Goal: Task Accomplishment & Management: Manage account settings

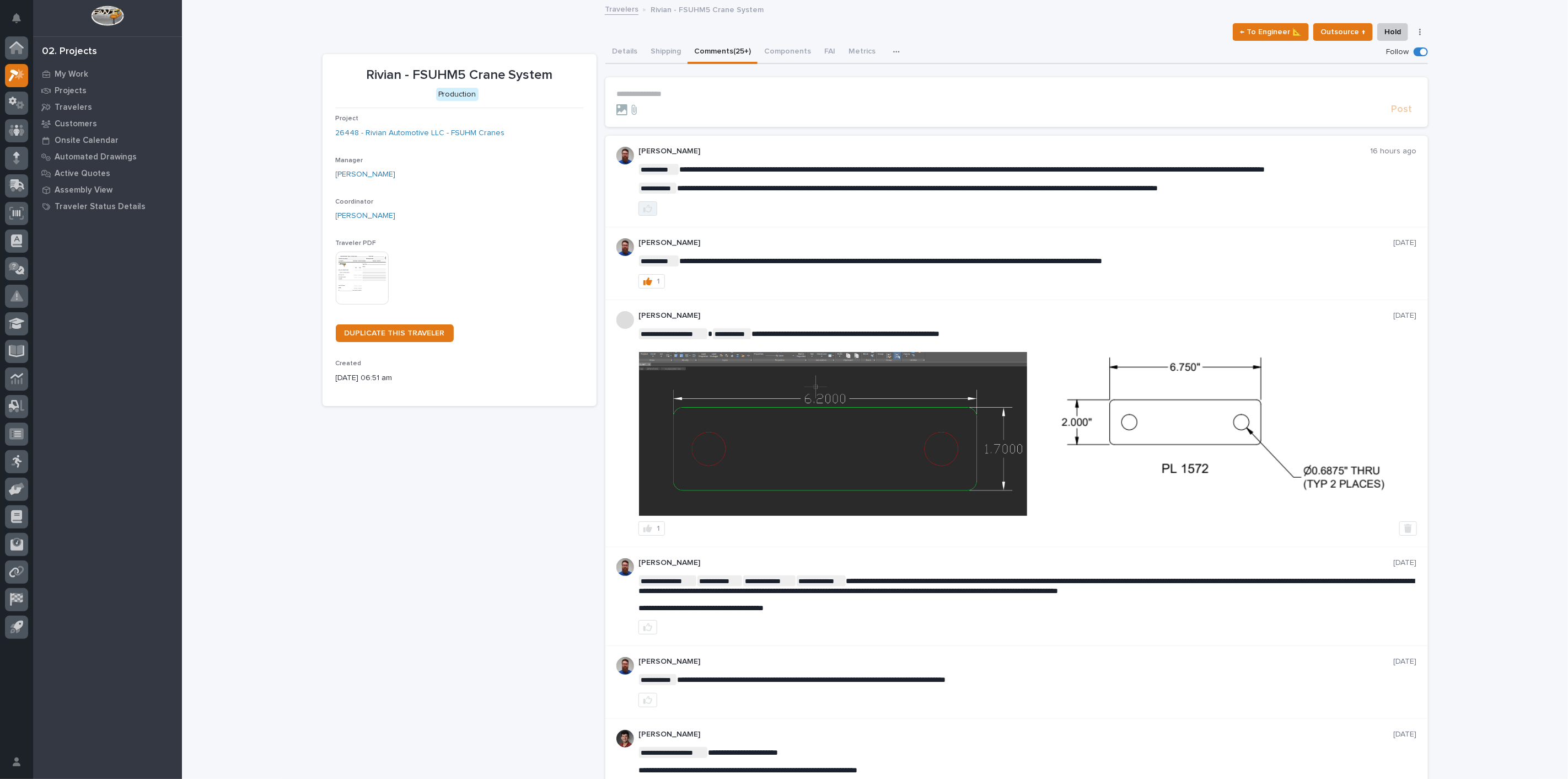
click at [643, 208] on icon "button" at bounding box center [648, 208] width 9 height 9
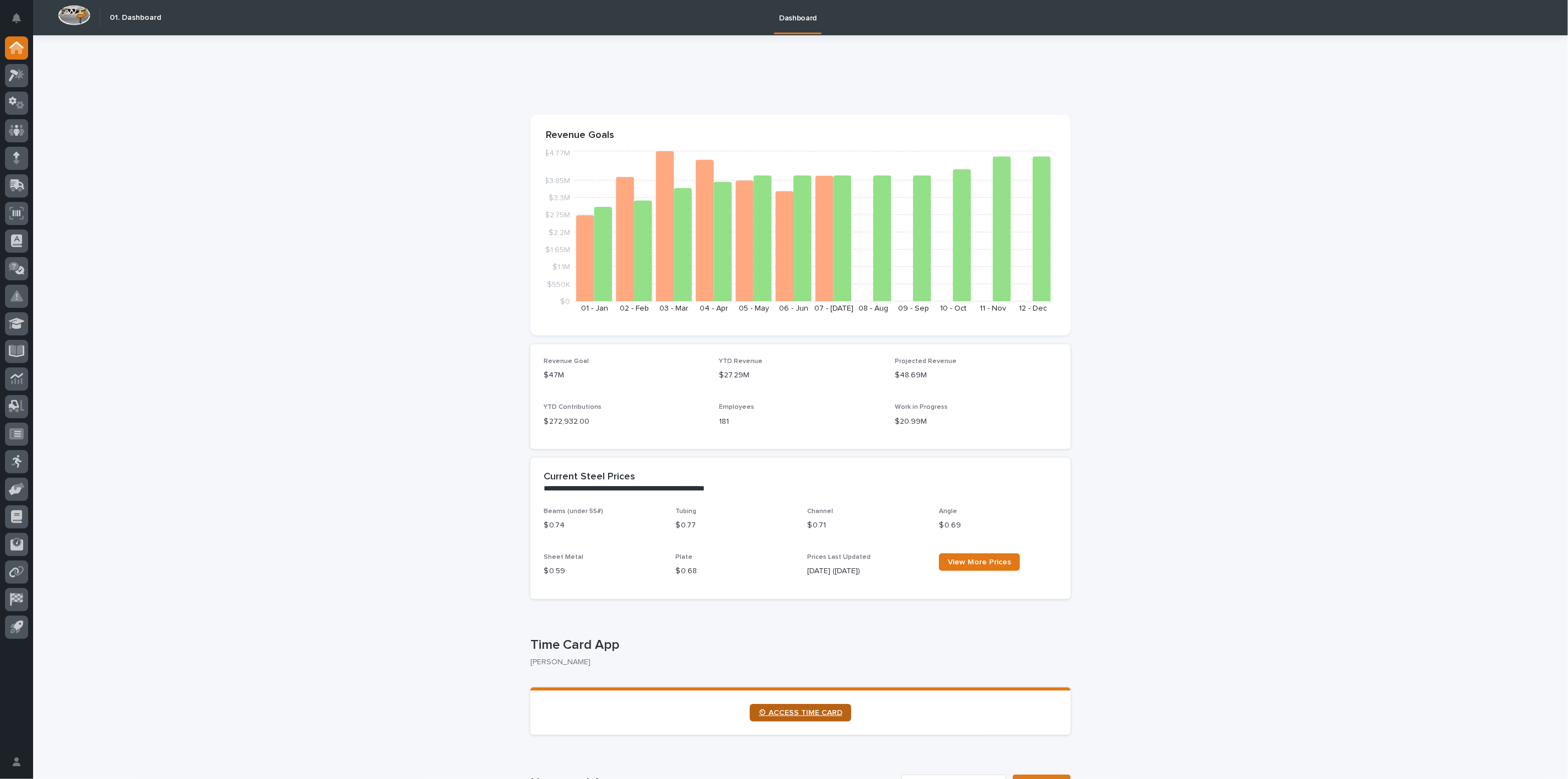
click at [774, 705] on link "⏲ ACCESS TIME CARD" at bounding box center [800, 713] width 102 height 18
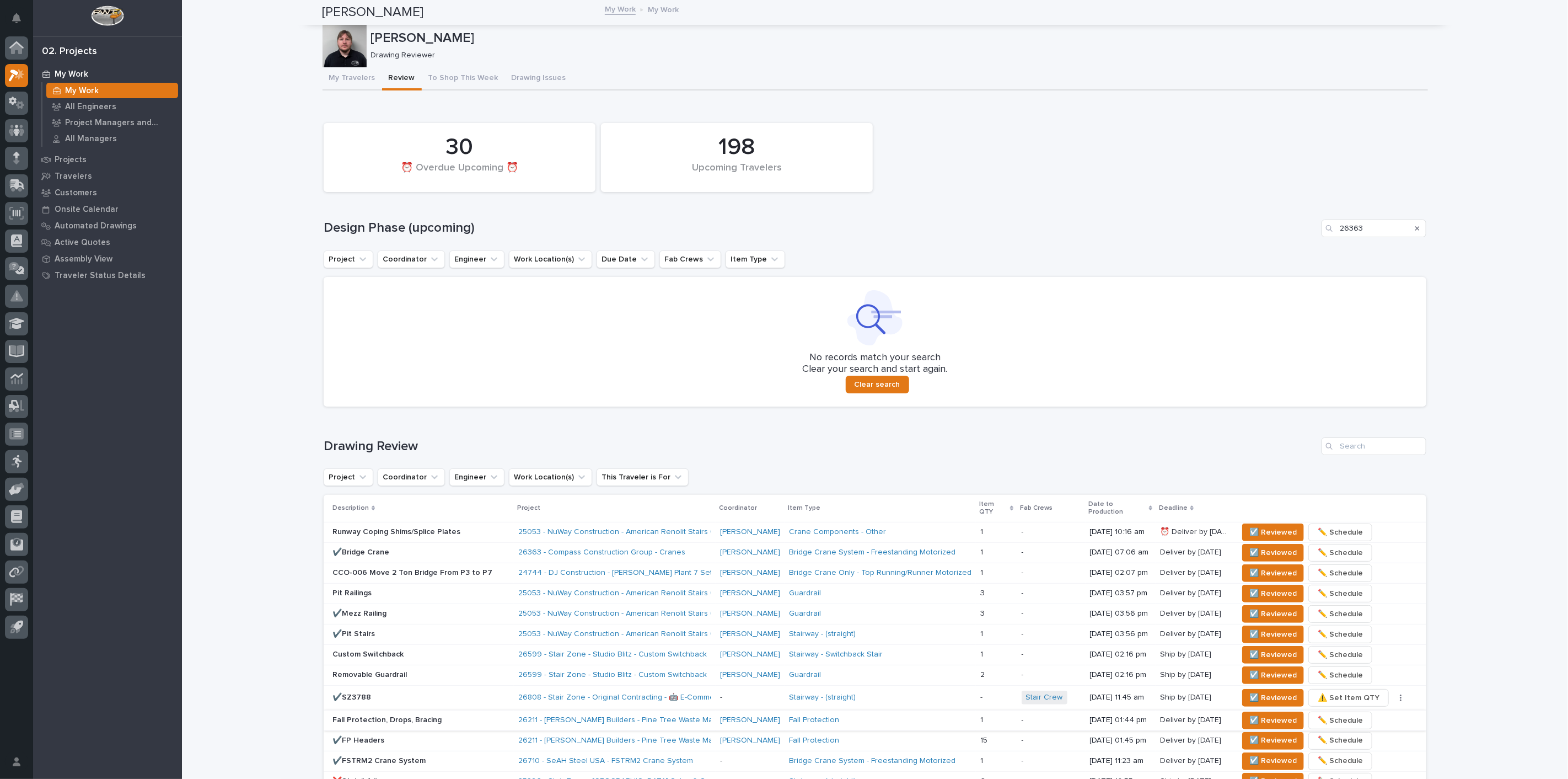
scroll to position [419, 0]
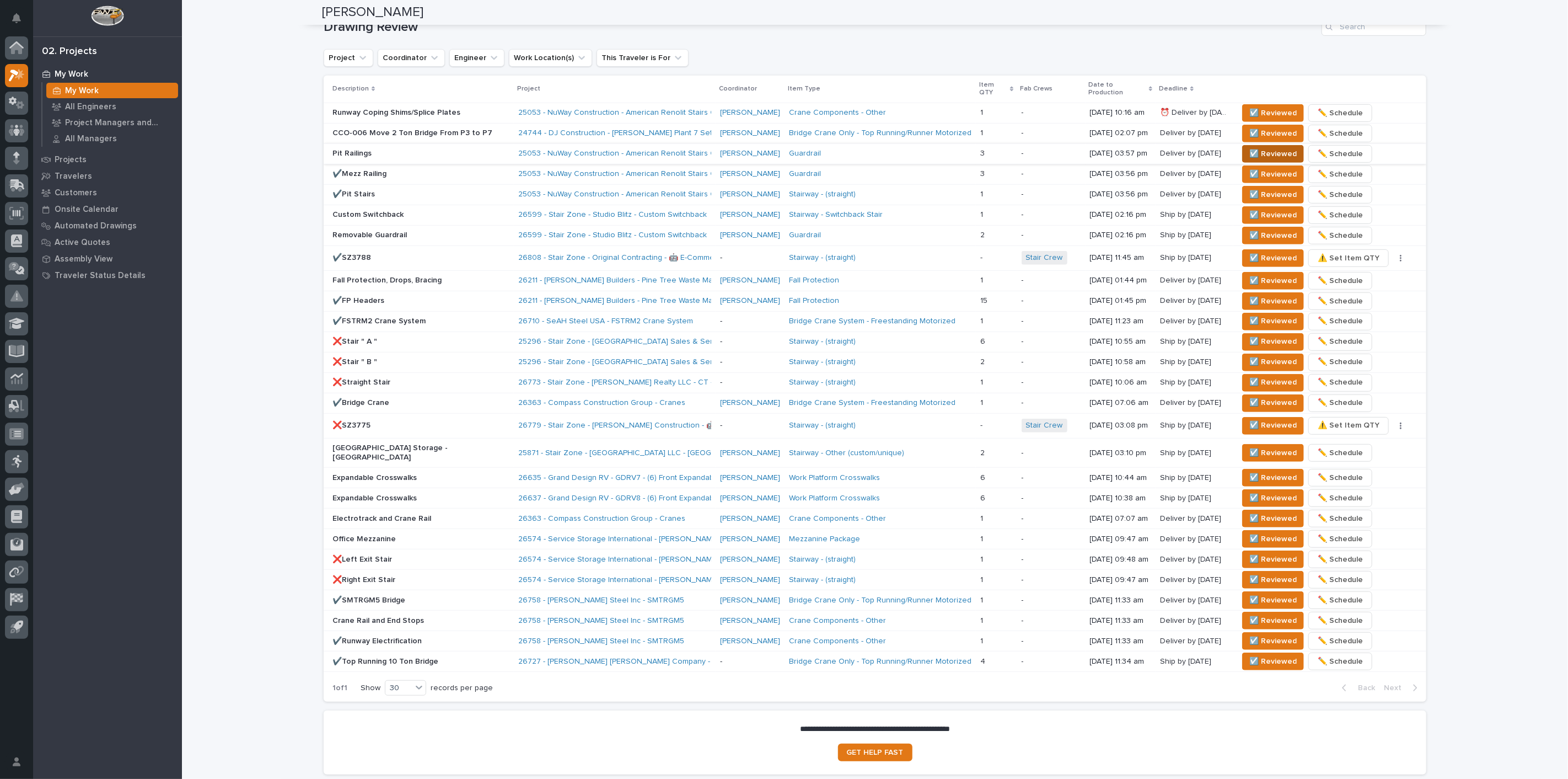
click at [1293, 145] on button "☑️ Reviewed" at bounding box center [1273, 153] width 61 height 18
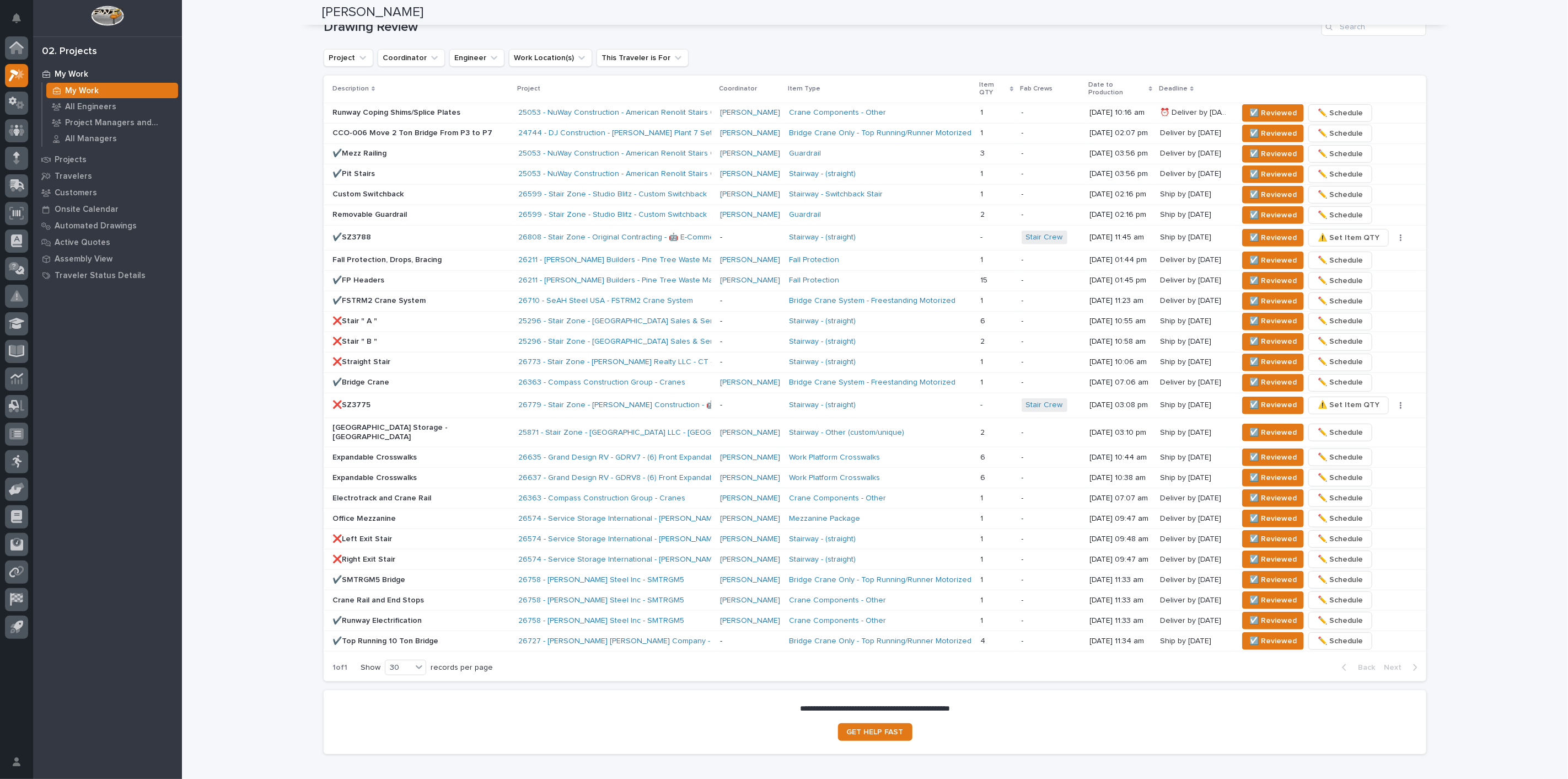
scroll to position [409, 0]
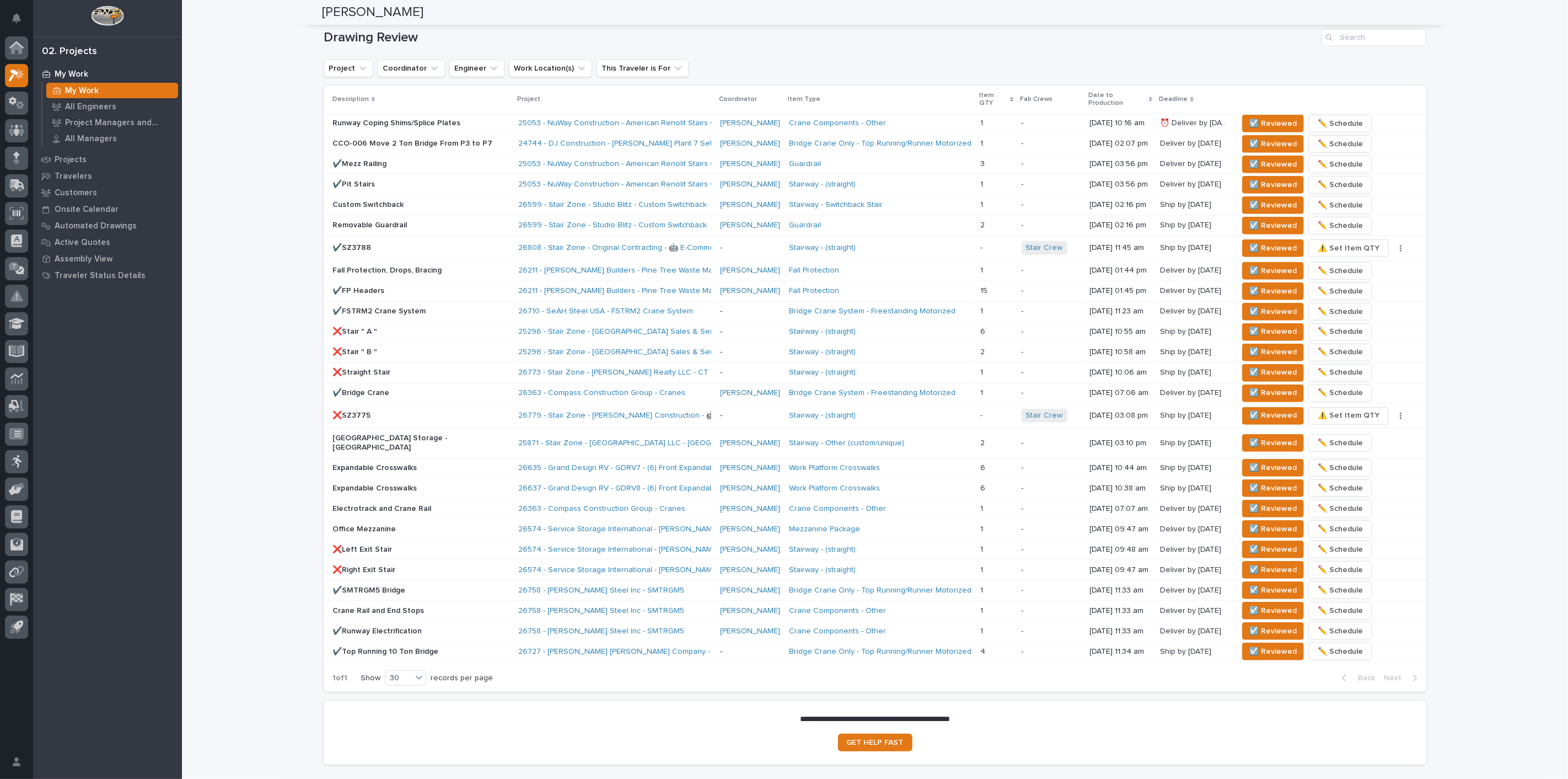
click at [274, 170] on div "**********" at bounding box center [875, 211] width 1386 height 1236
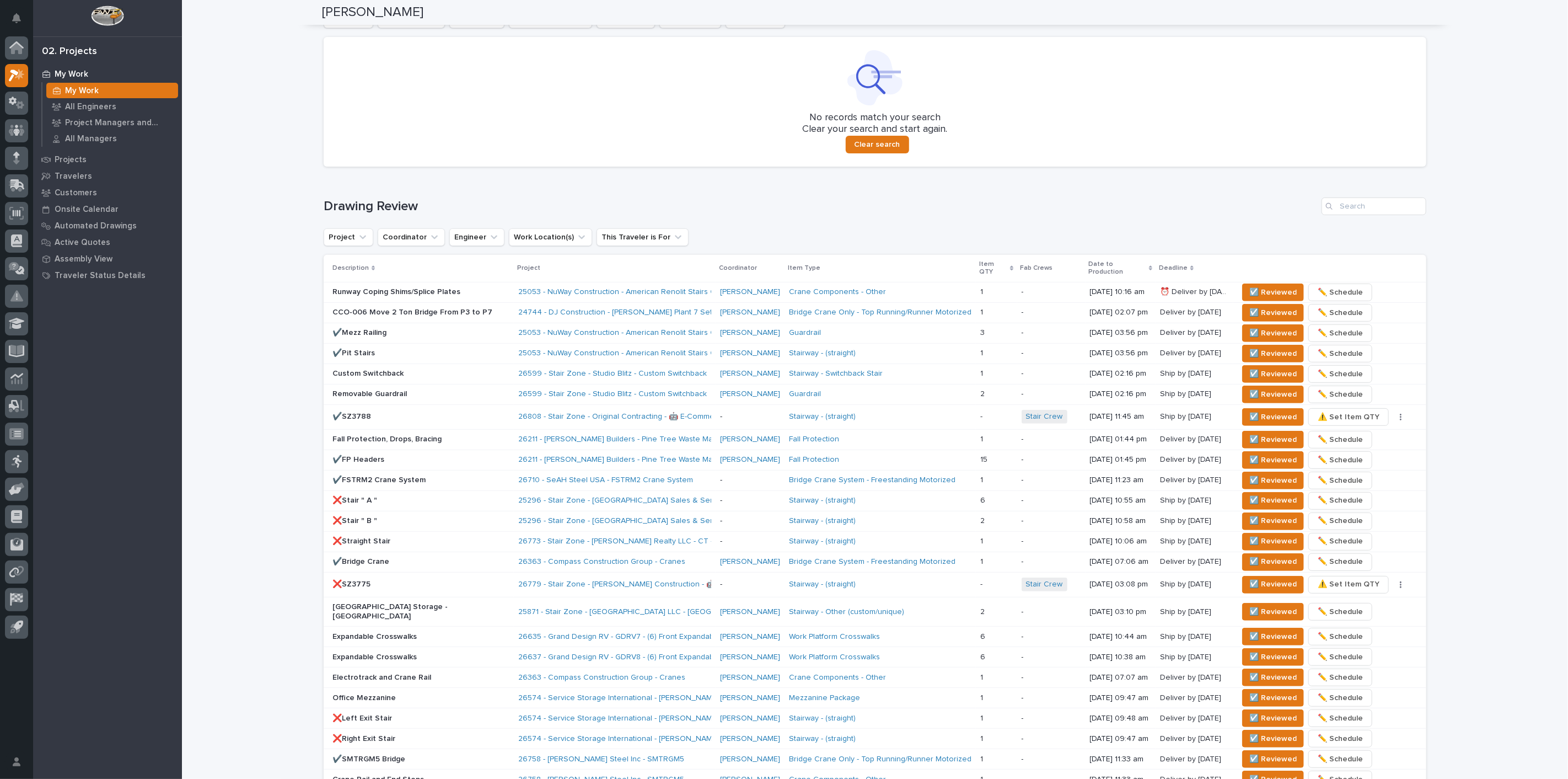
scroll to position [0, 0]
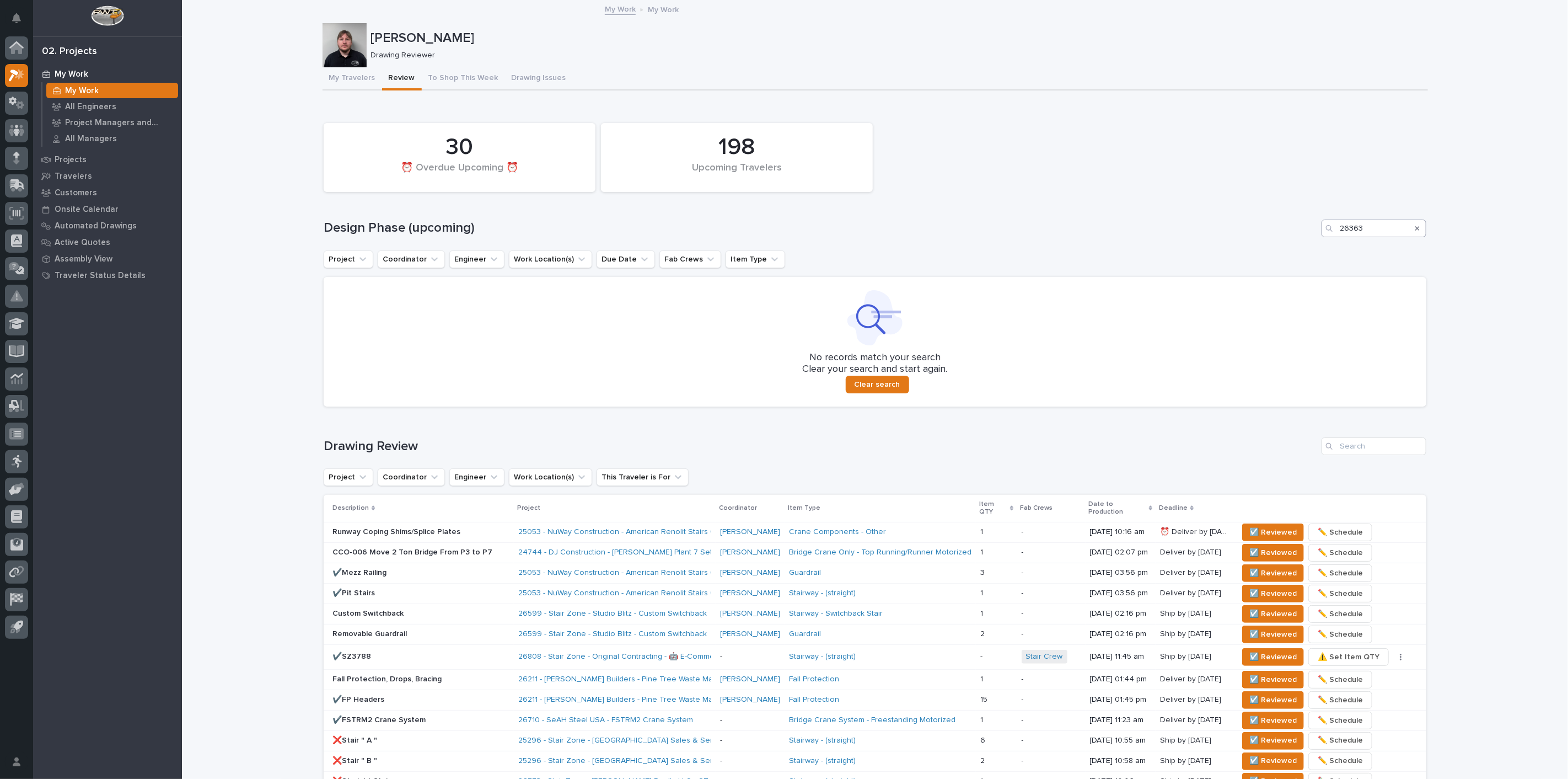
click at [1382, 237] on div "198 Upcoming Travelers 30 ⏰ Overdue Upcoming ⏰ Design Phase (upcoming) 26363 Pr…" at bounding box center [875, 262] width 1103 height 289
click at [1381, 229] on input "26363" at bounding box center [1374, 228] width 105 height 18
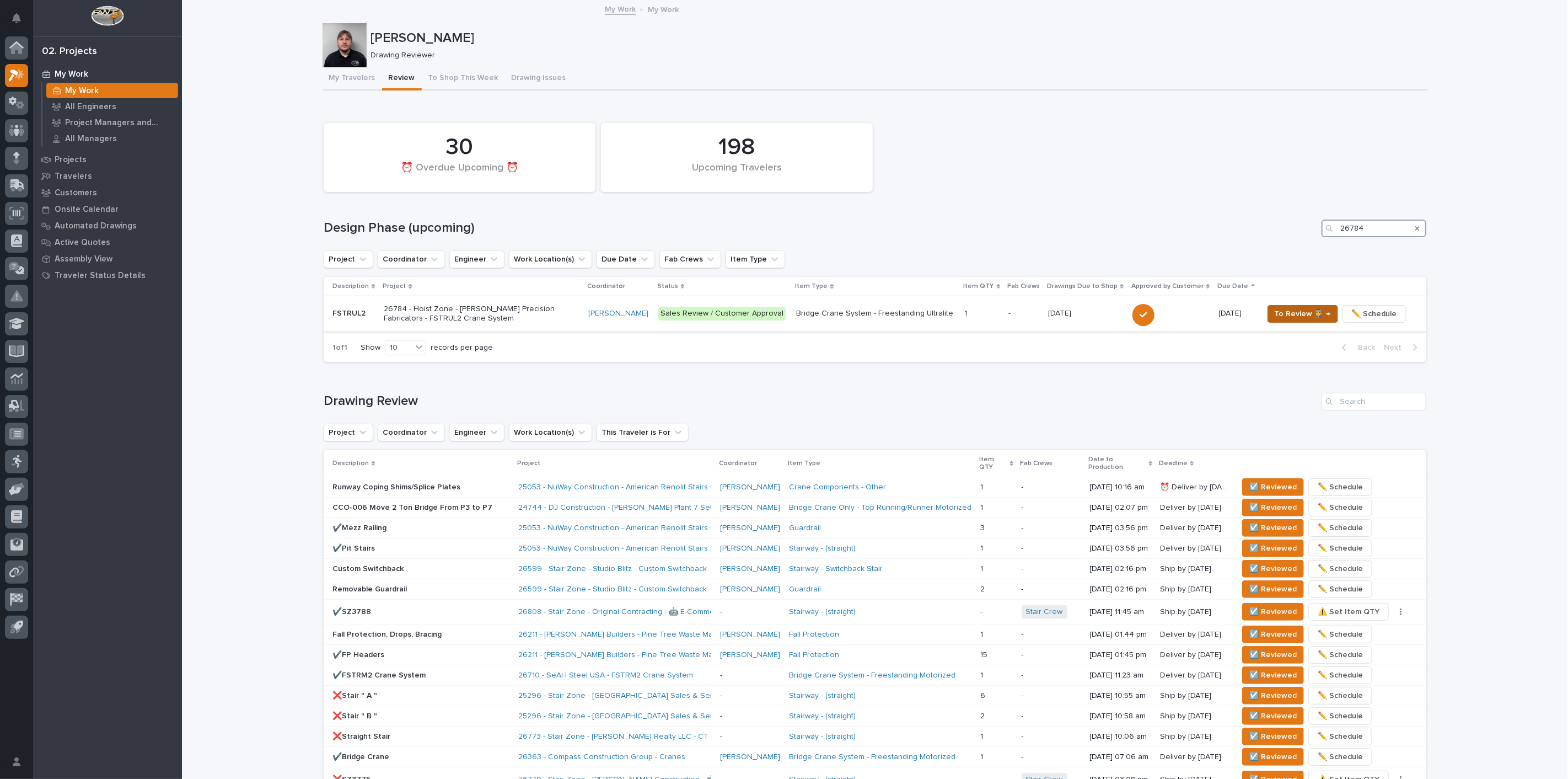
type input "26784"
click at [1311, 313] on span "To Review 👨‍🏭 →" at bounding box center [1303, 314] width 56 height 13
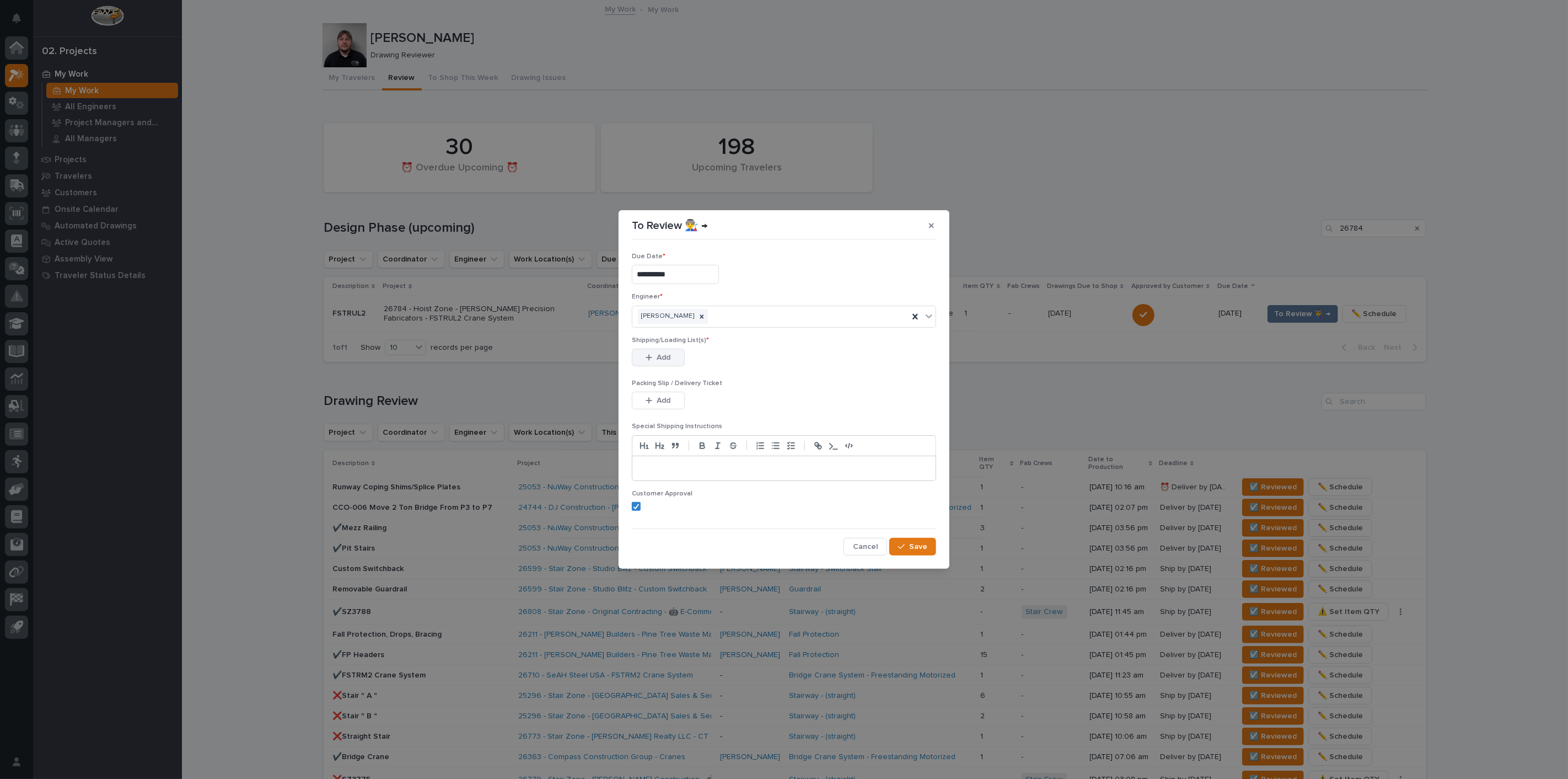
click at [675, 356] on button "Add" at bounding box center [658, 357] width 53 height 18
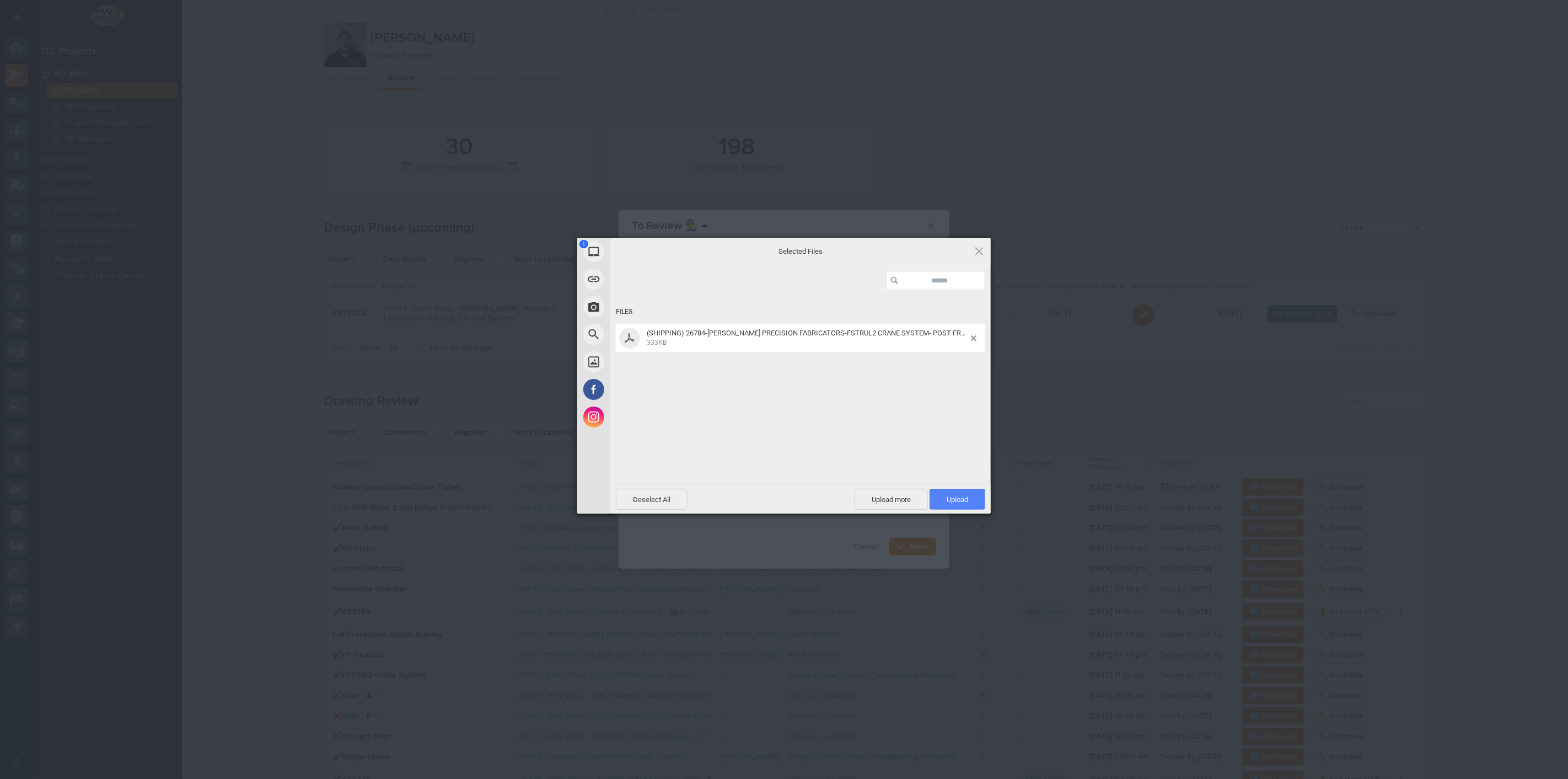
click at [957, 499] on span "Upload 1" at bounding box center [957, 499] width 21 height 9
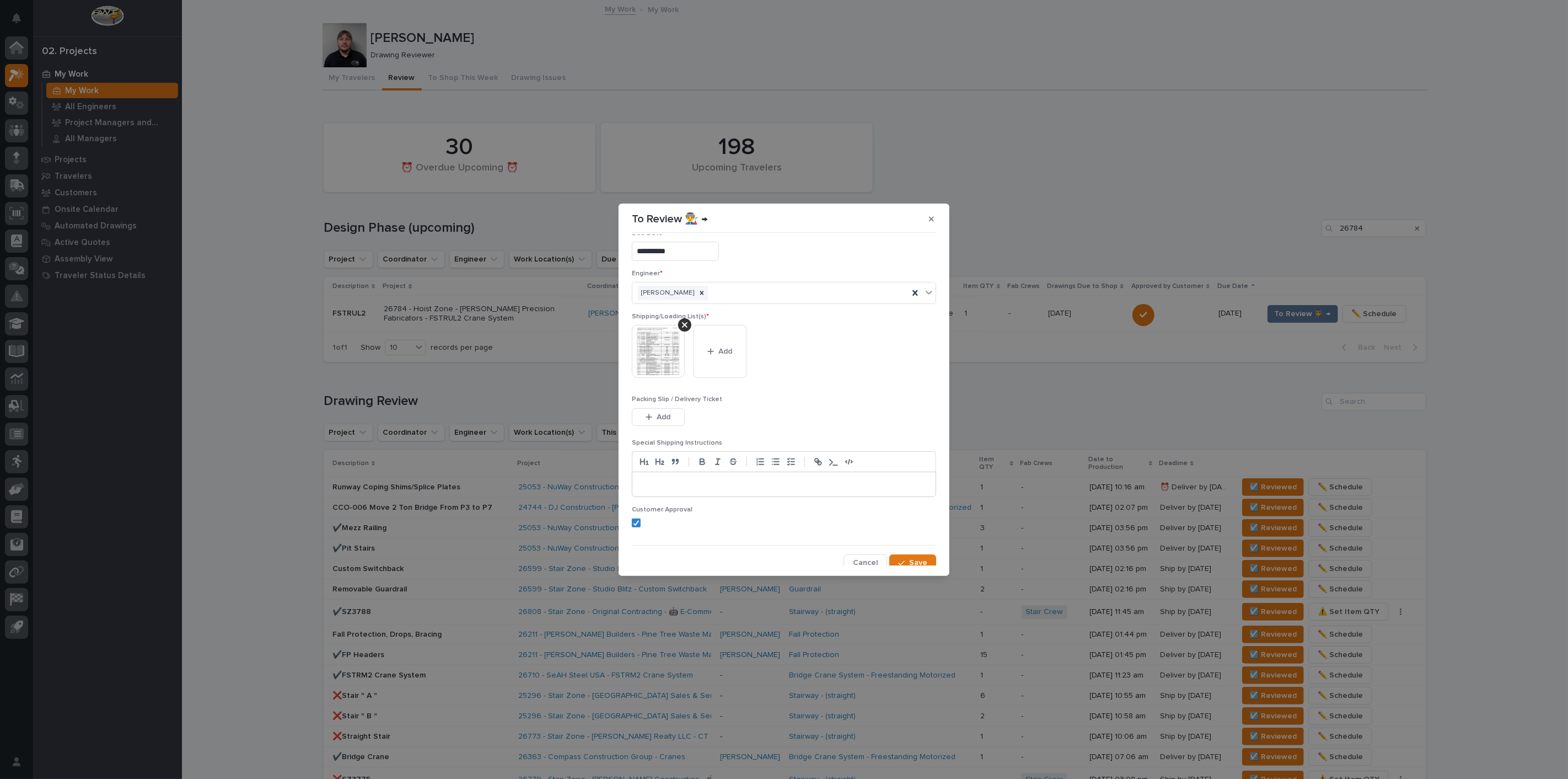
scroll to position [23, 0]
click at [913, 550] on button "Save" at bounding box center [912, 556] width 47 height 18
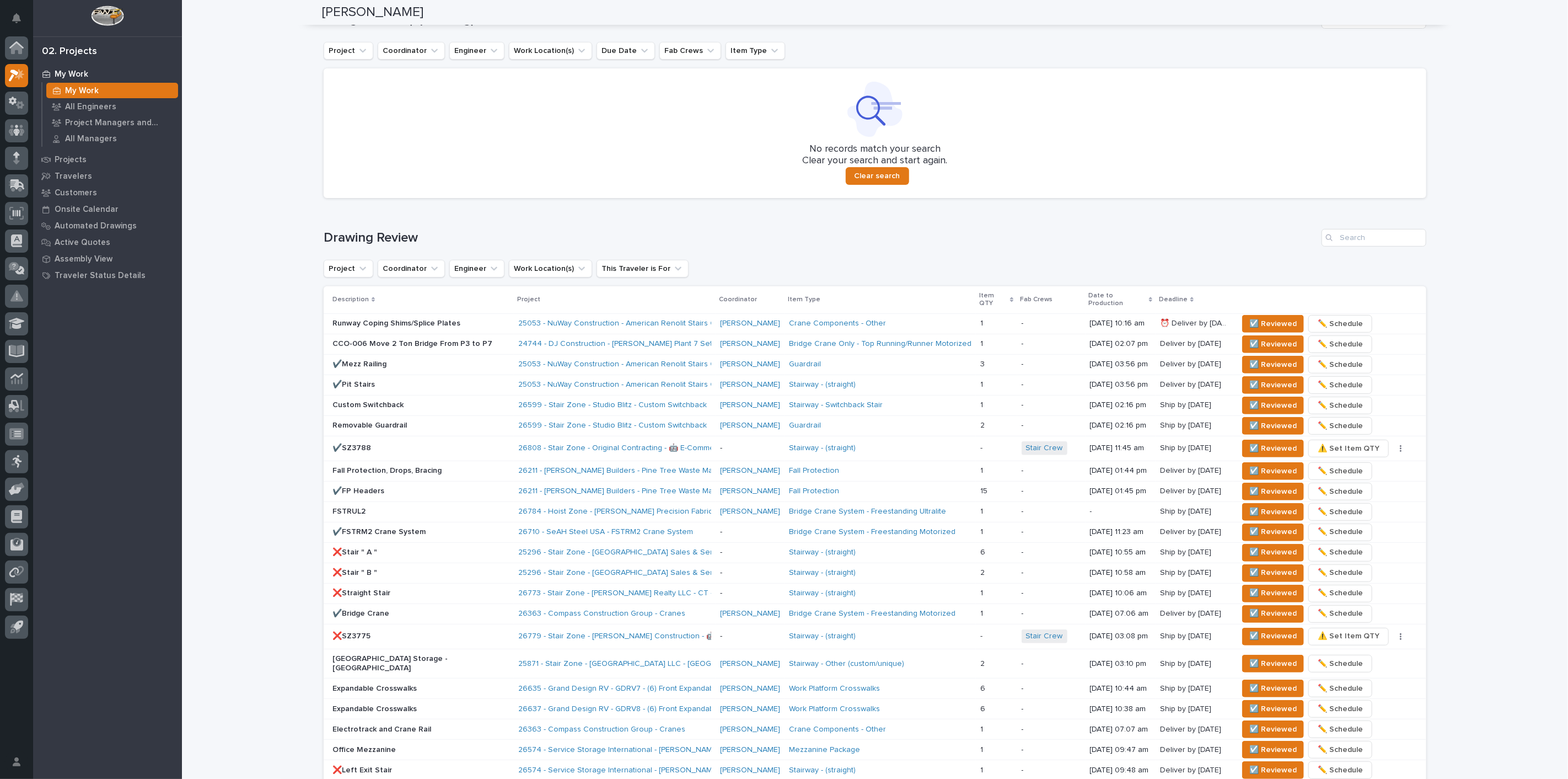
scroll to position [184, 0]
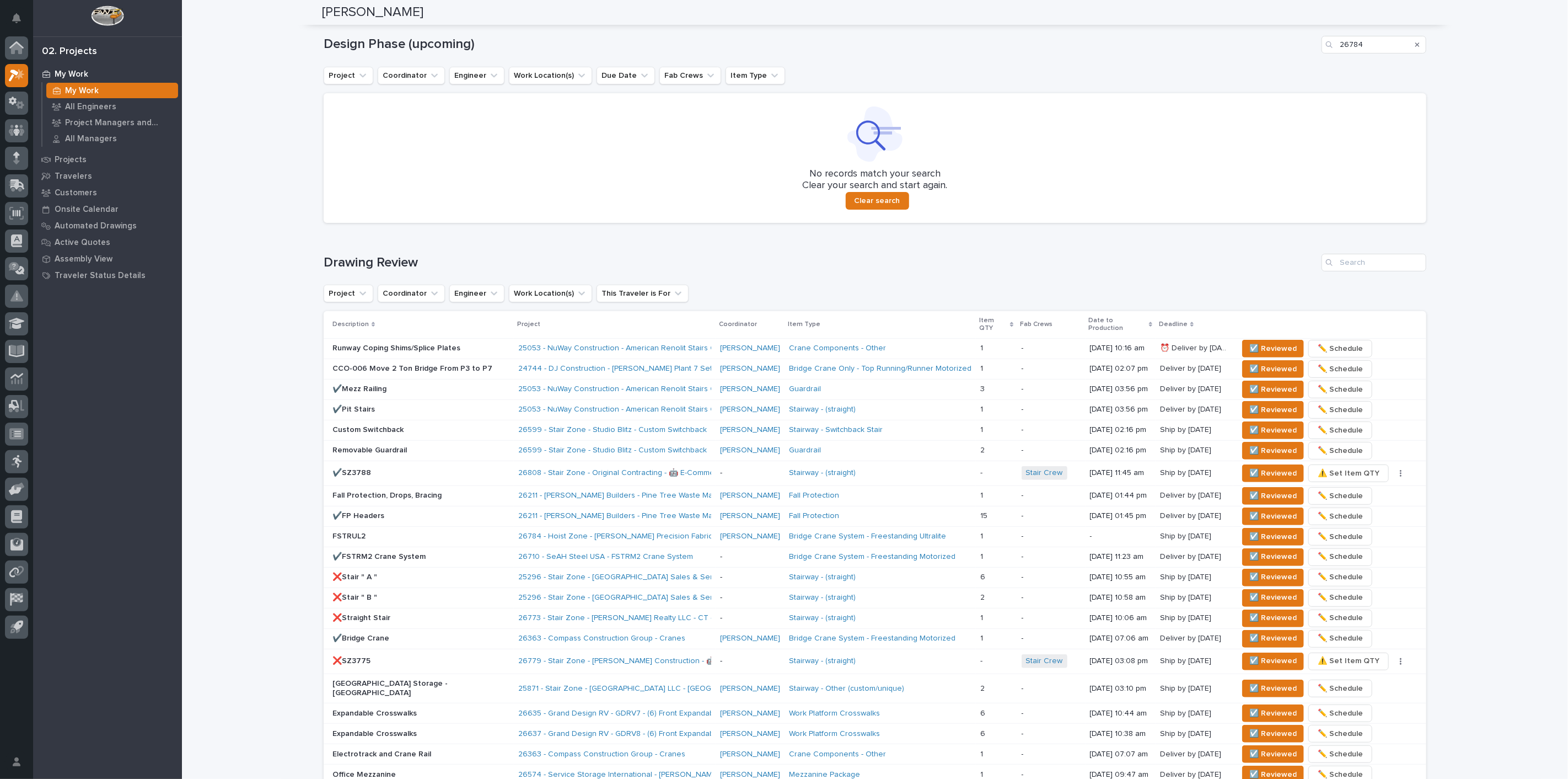
click at [1417, 43] on div "Search" at bounding box center [1417, 44] width 18 height 18
click at [1409, 43] on div "Search" at bounding box center [1417, 44] width 18 height 18
click at [1415, 43] on icon "Search" at bounding box center [1417, 44] width 4 height 4
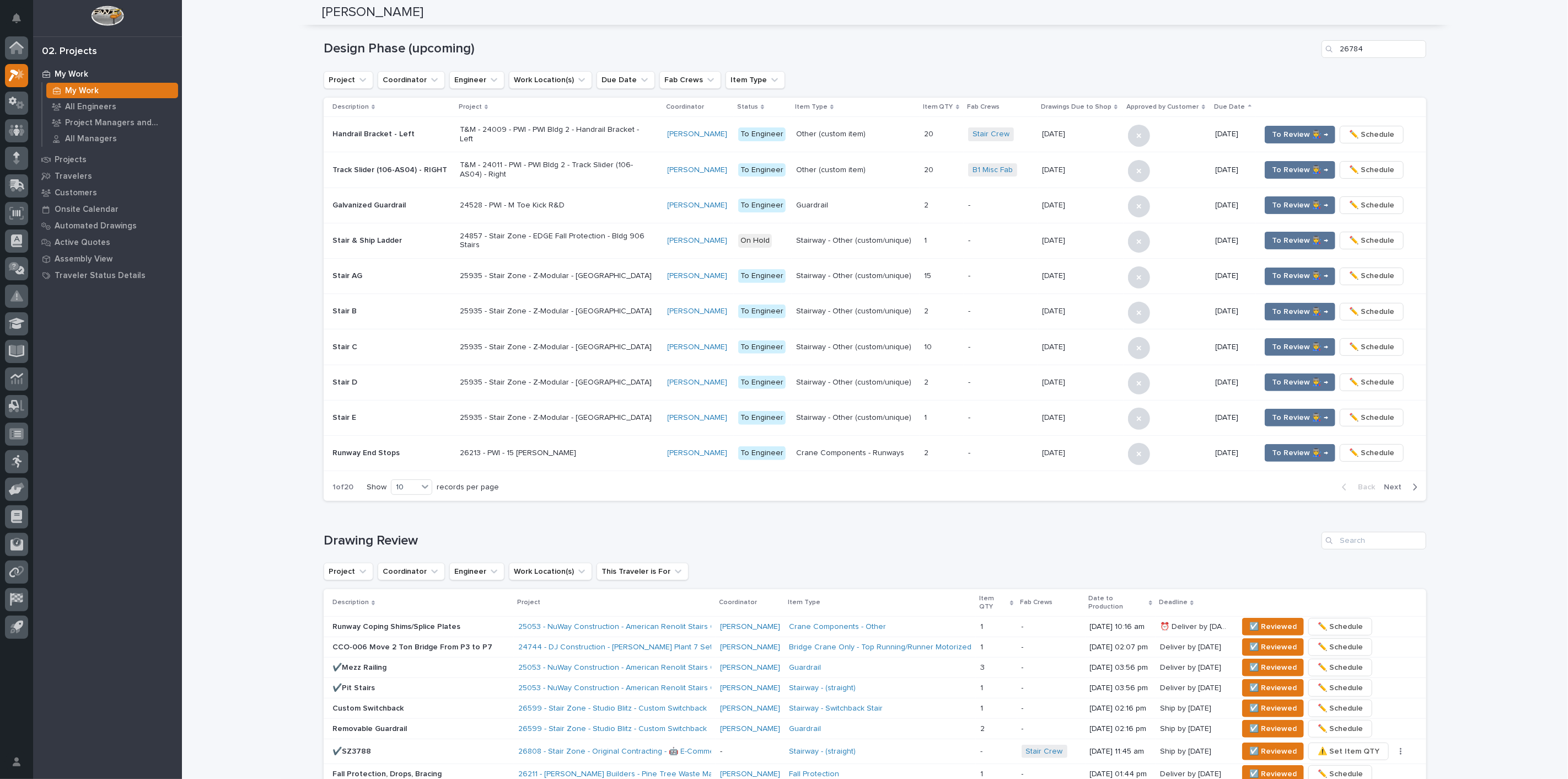
scroll to position [320, 0]
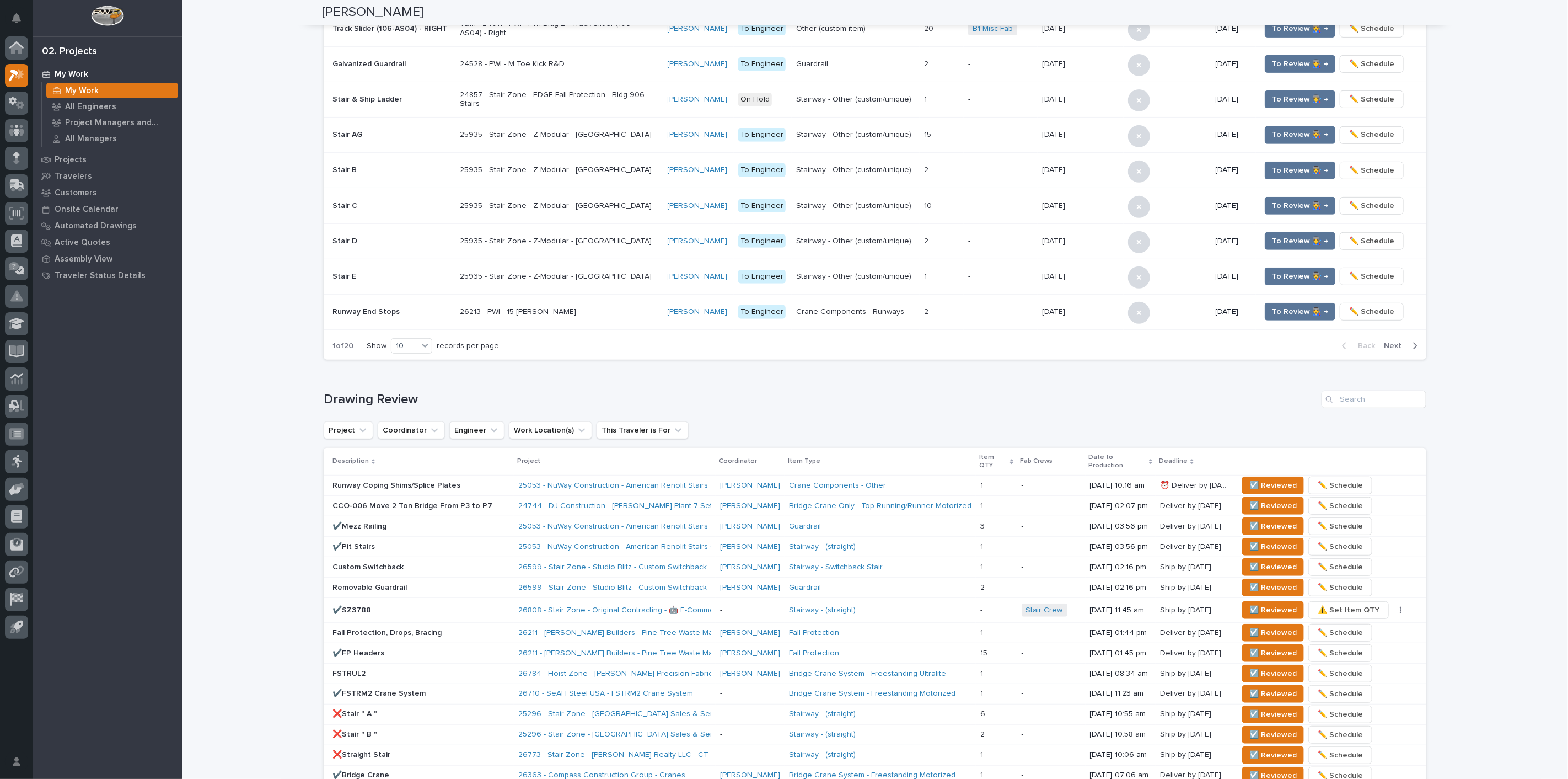
click at [268, 347] on div "**********" at bounding box center [875, 446] width 1386 height 1531
click at [1244, 538] on button "☑️ Reviewed" at bounding box center [1273, 546] width 61 height 18
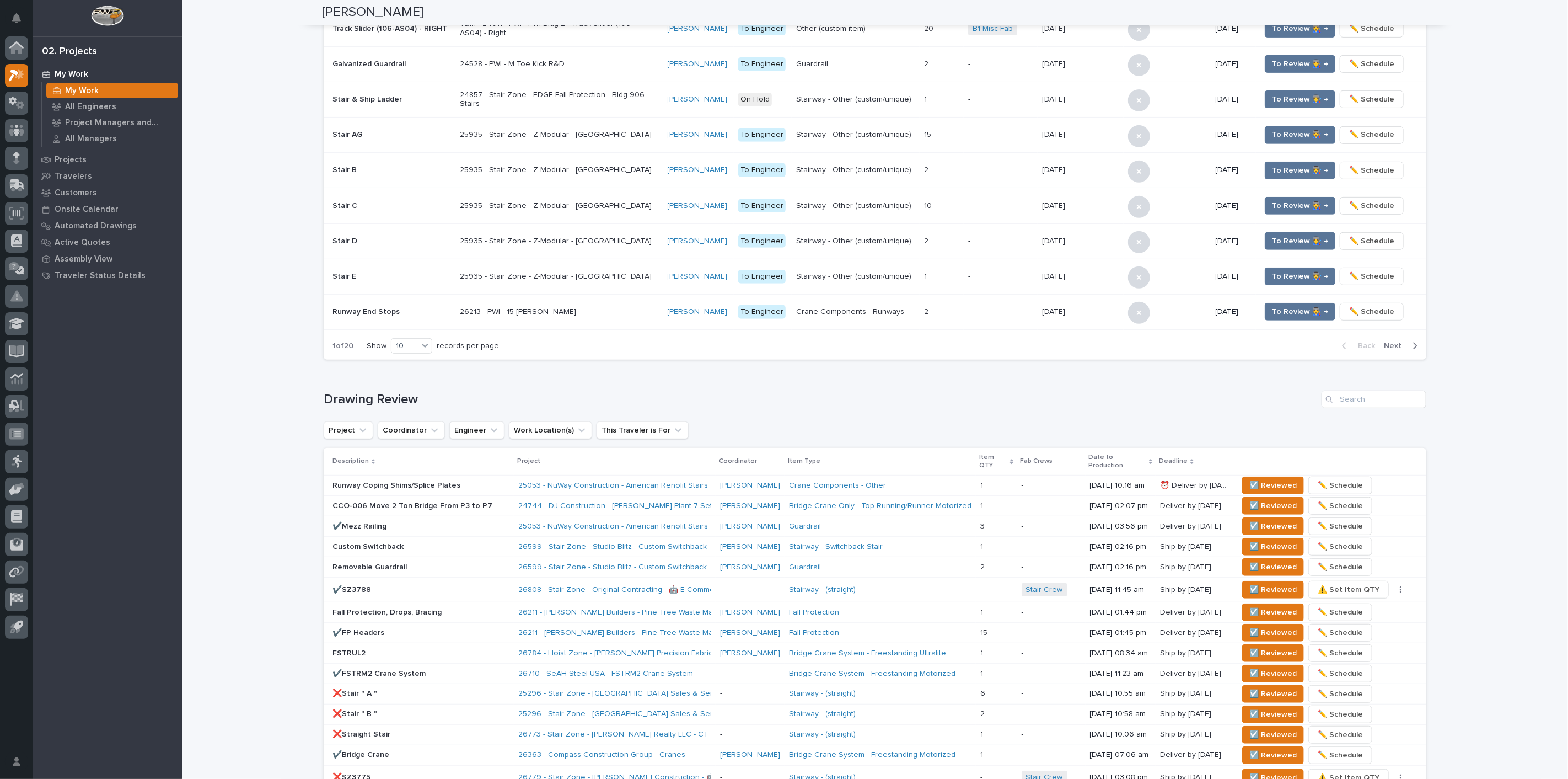
scroll to position [311, 0]
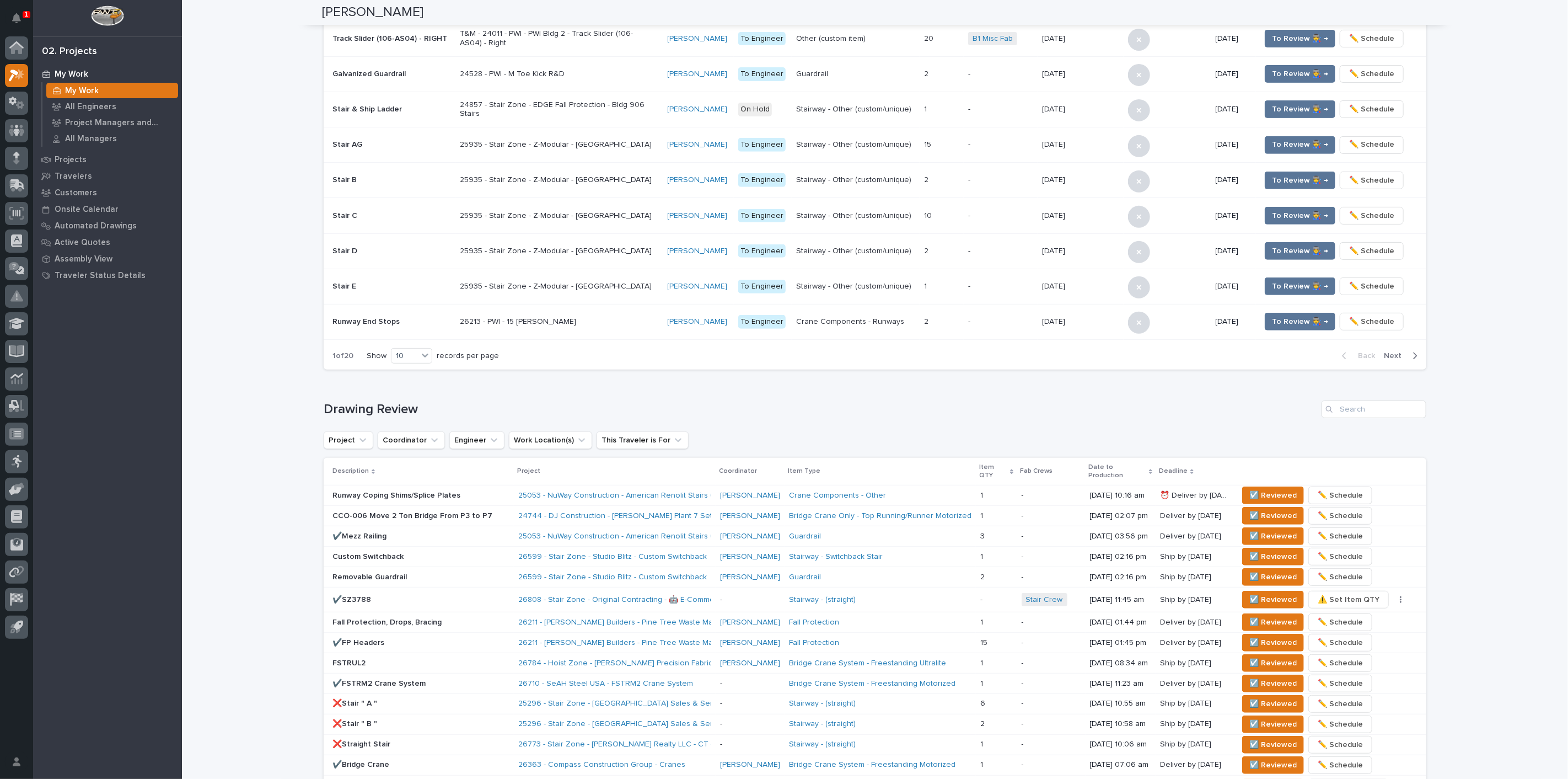
click at [254, 241] on div "**********" at bounding box center [875, 446] width 1386 height 1510
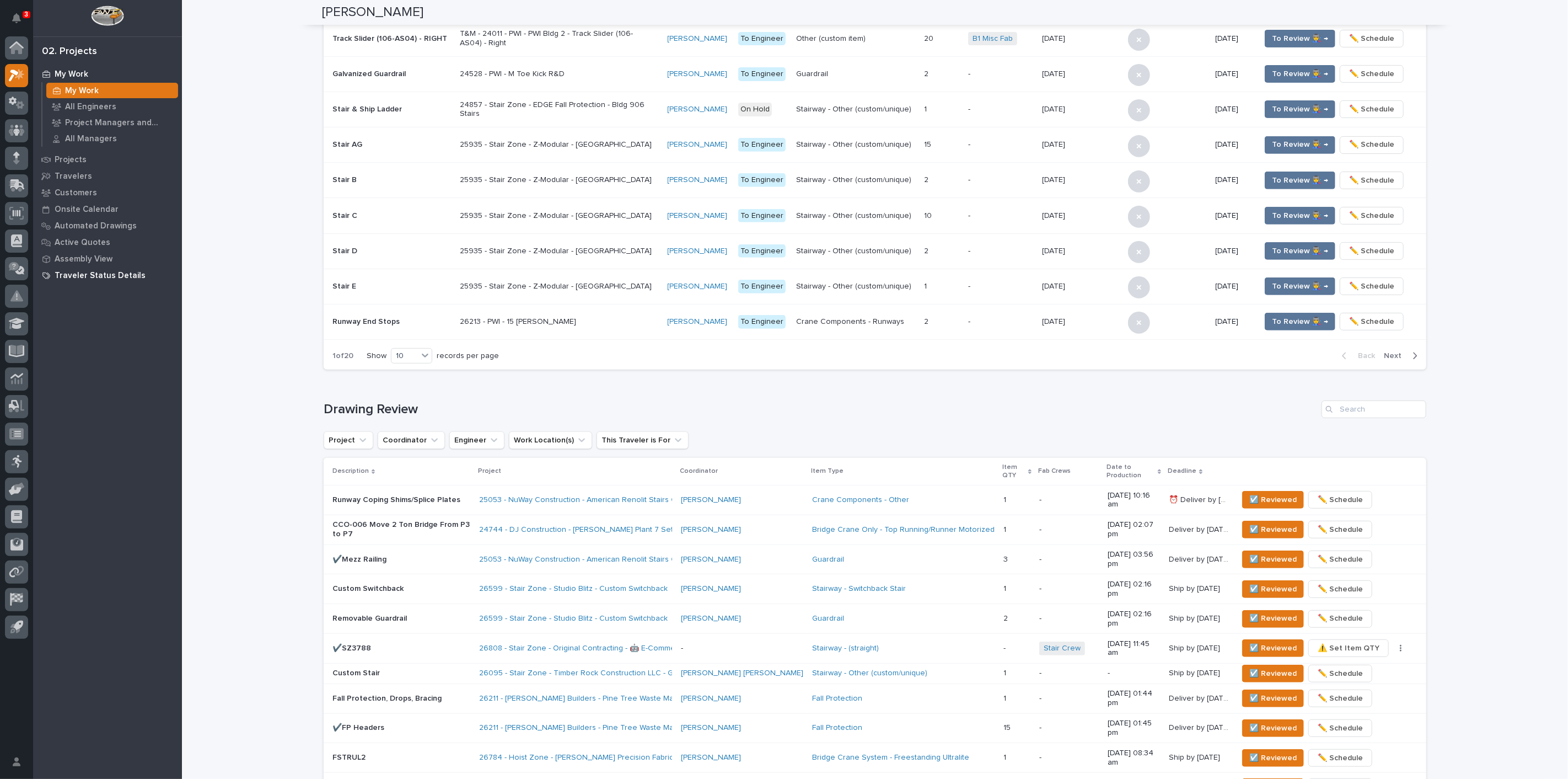
scroll to position [320, 0]
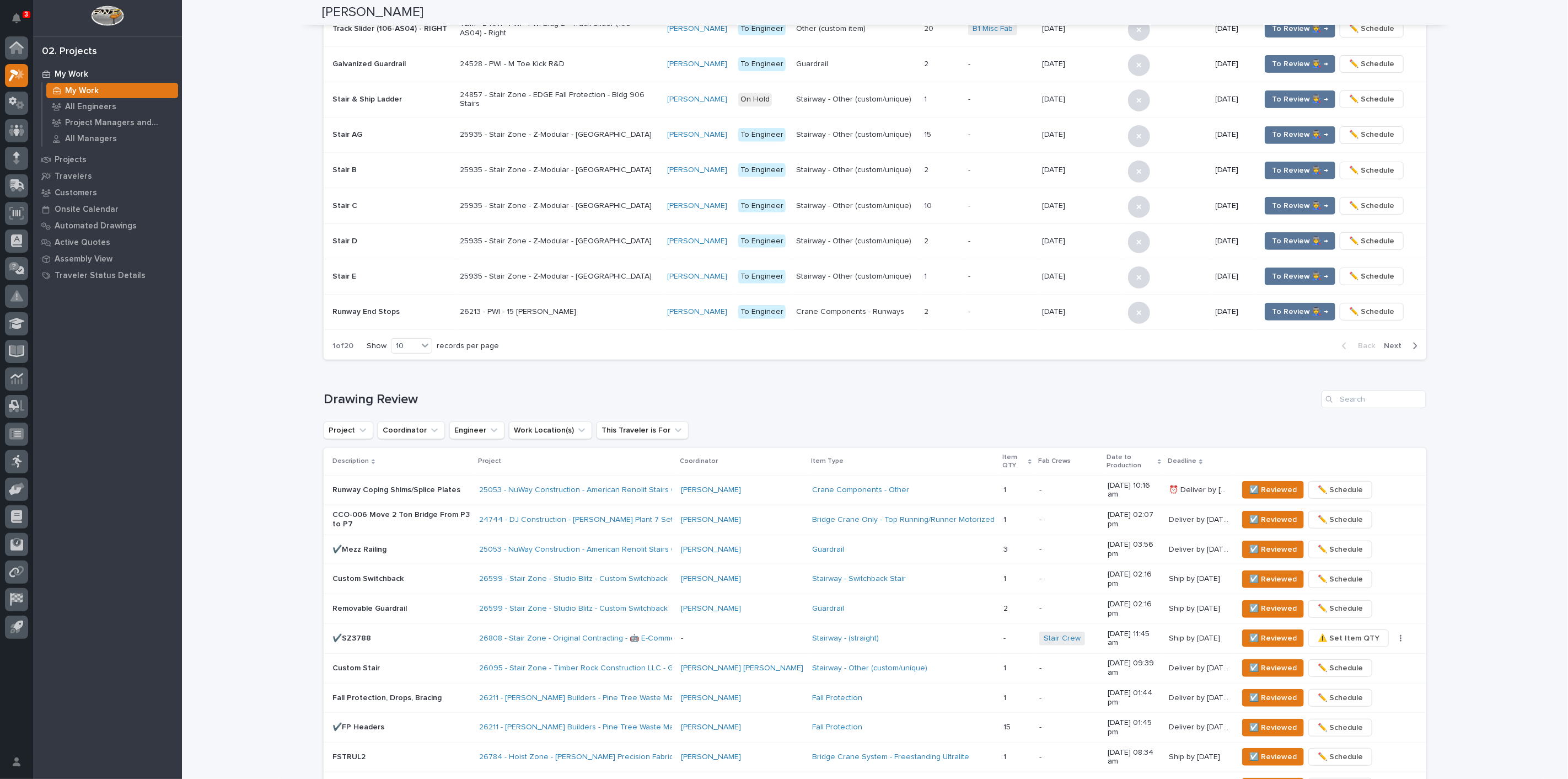
click at [271, 234] on div "**********" at bounding box center [875, 562] width 1386 height 1763
click at [1265, 543] on span "☑️ Reviewed" at bounding box center [1273, 549] width 47 height 13
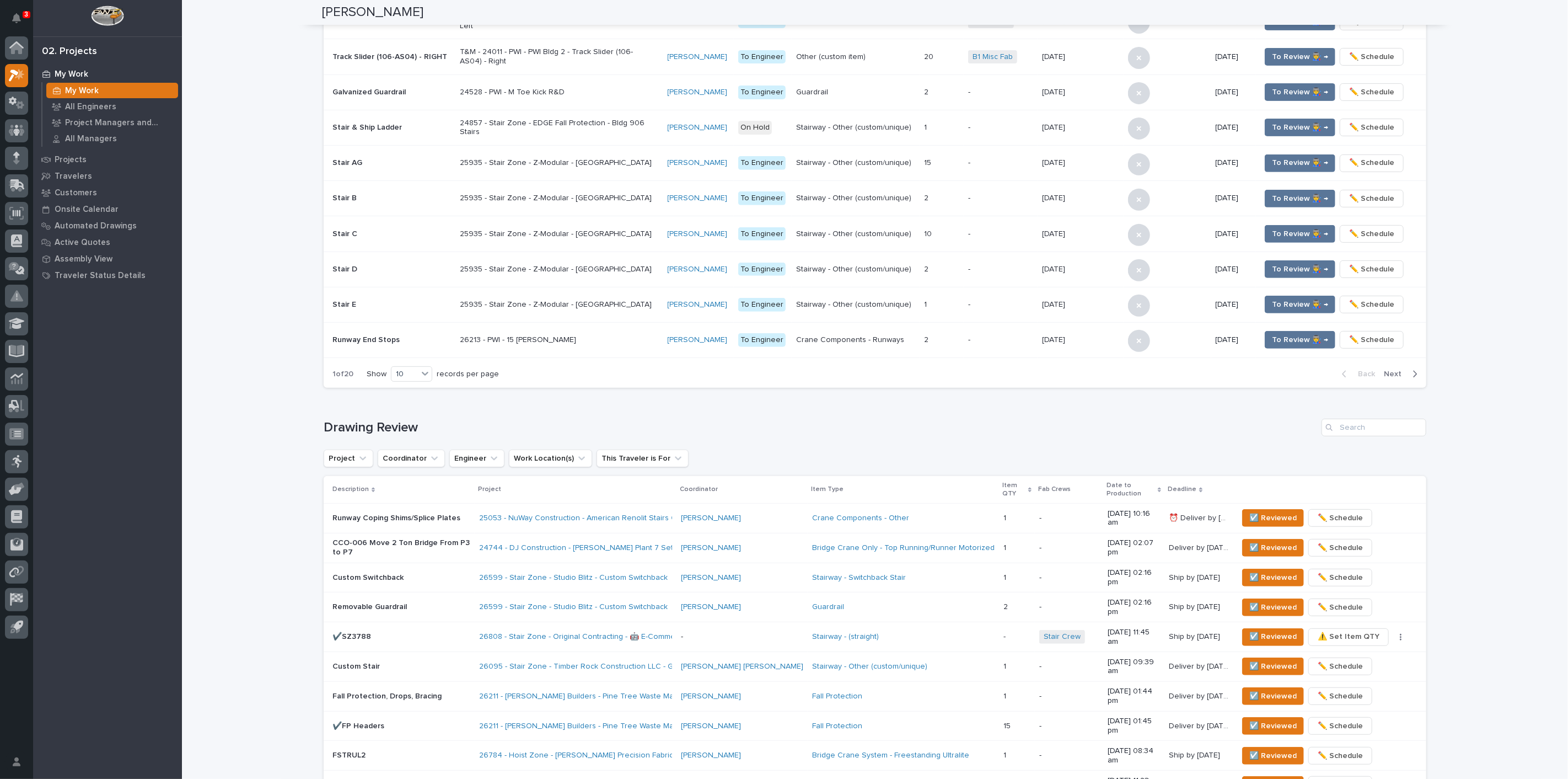
scroll to position [12, 0]
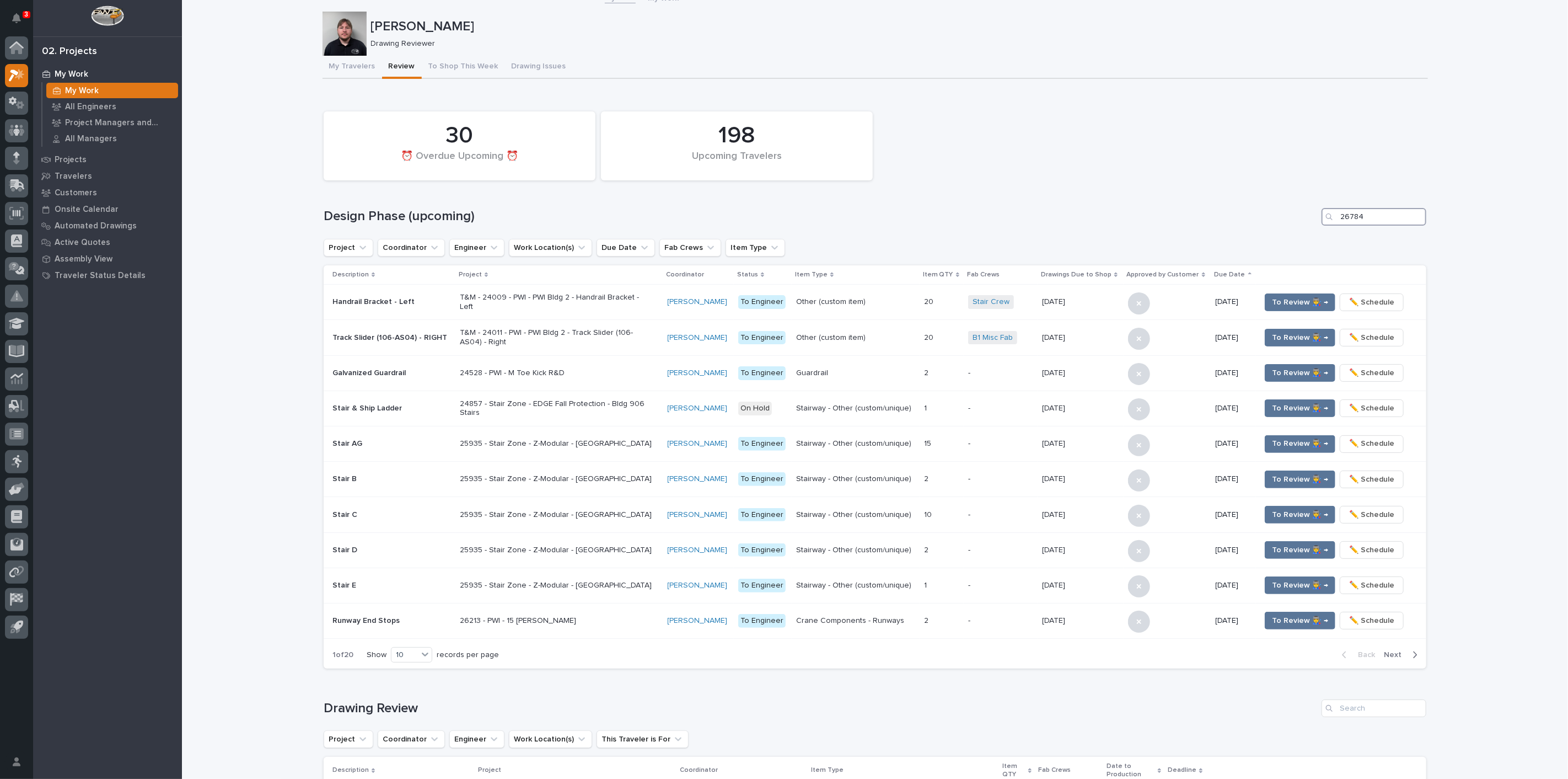
click at [1371, 214] on input "26784" at bounding box center [1374, 216] width 105 height 18
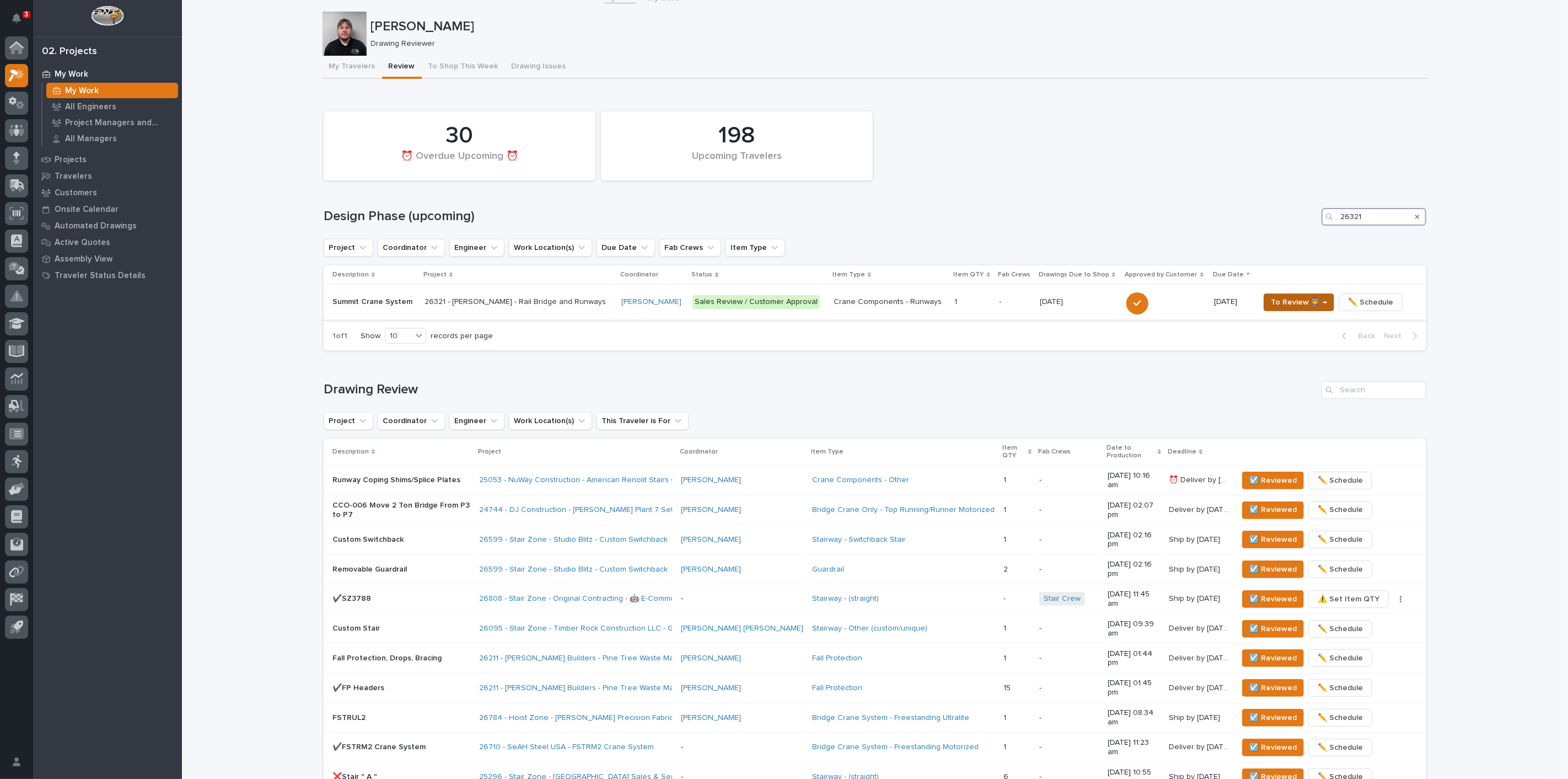
type input "26321"
click at [1290, 298] on span "To Review 👨‍🏭 →" at bounding box center [1299, 302] width 56 height 13
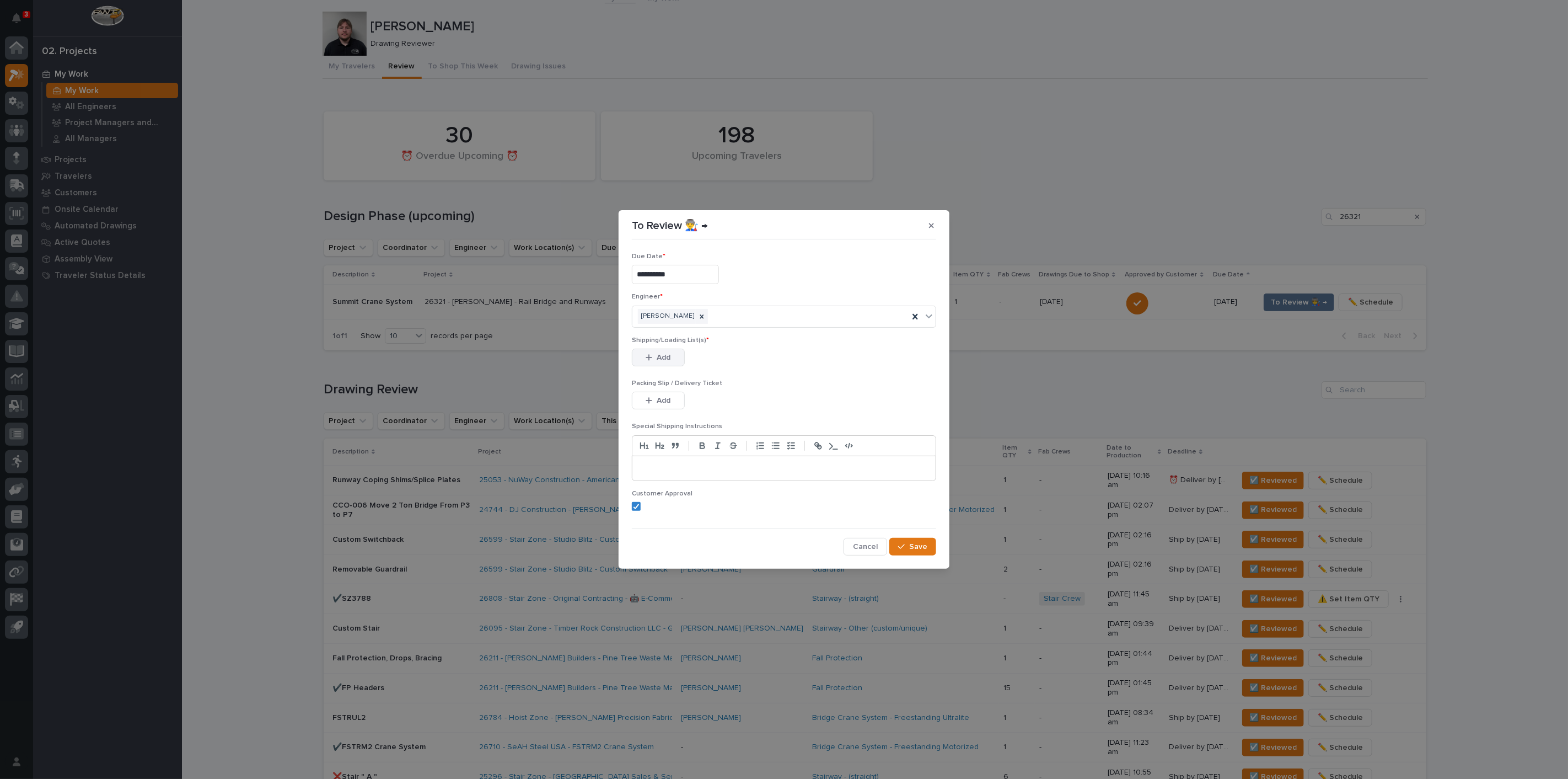
click at [677, 357] on button "Add" at bounding box center [658, 357] width 53 height 18
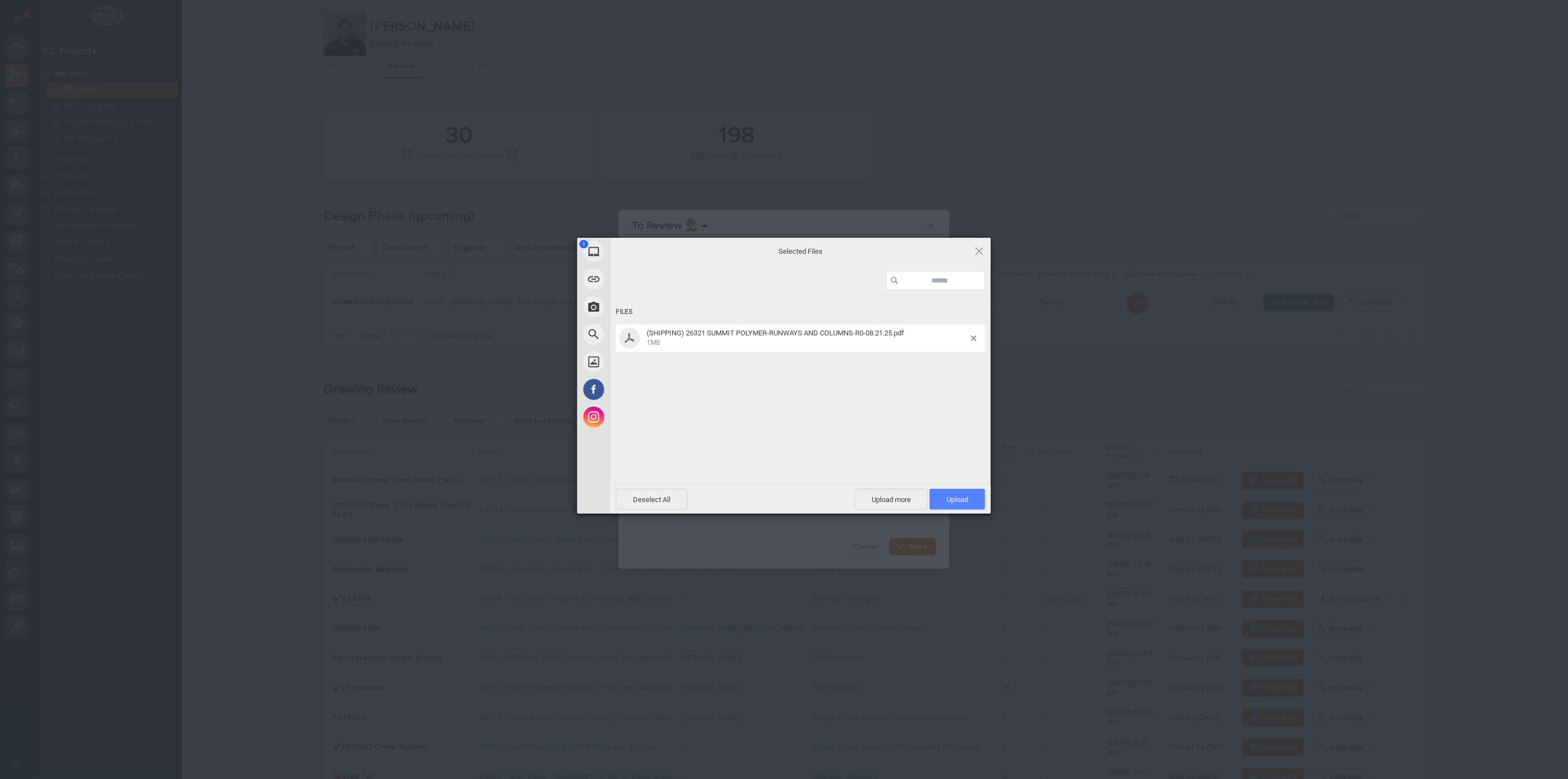
click at [968, 506] on span "Upload 1" at bounding box center [957, 499] width 55 height 21
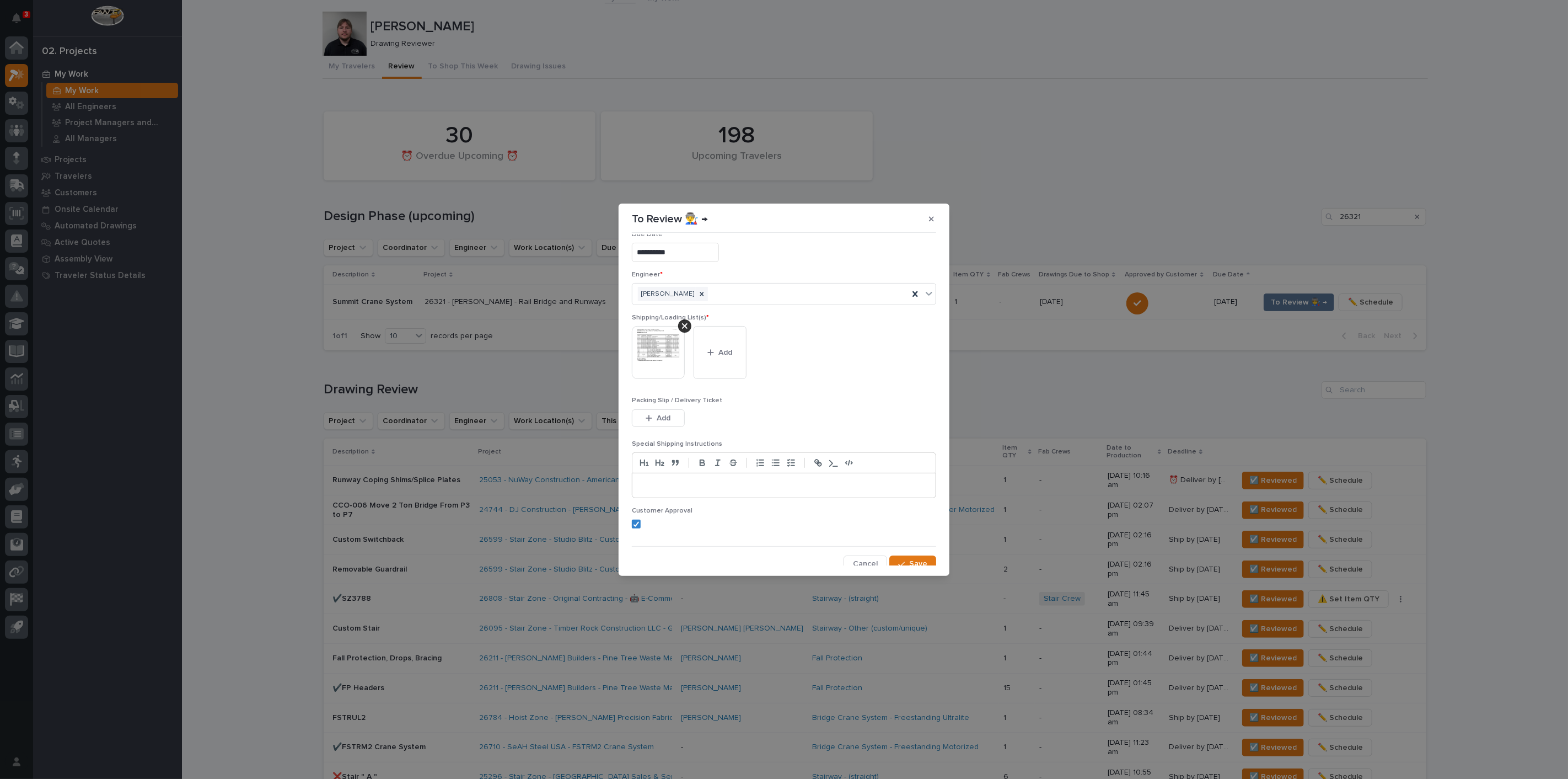
scroll to position [23, 0]
click at [916, 548] on button "Save" at bounding box center [912, 556] width 47 height 18
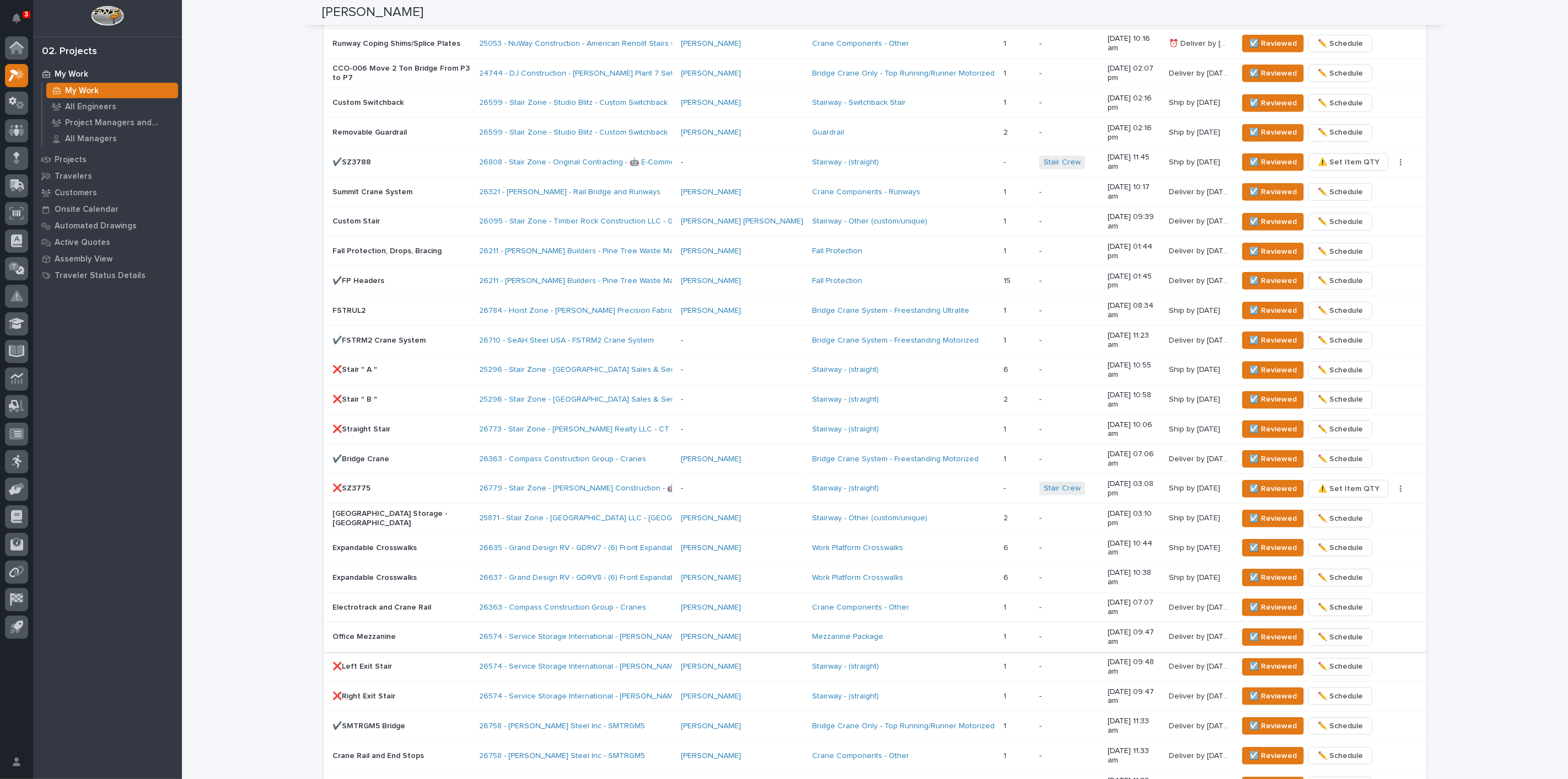
scroll to position [432, 0]
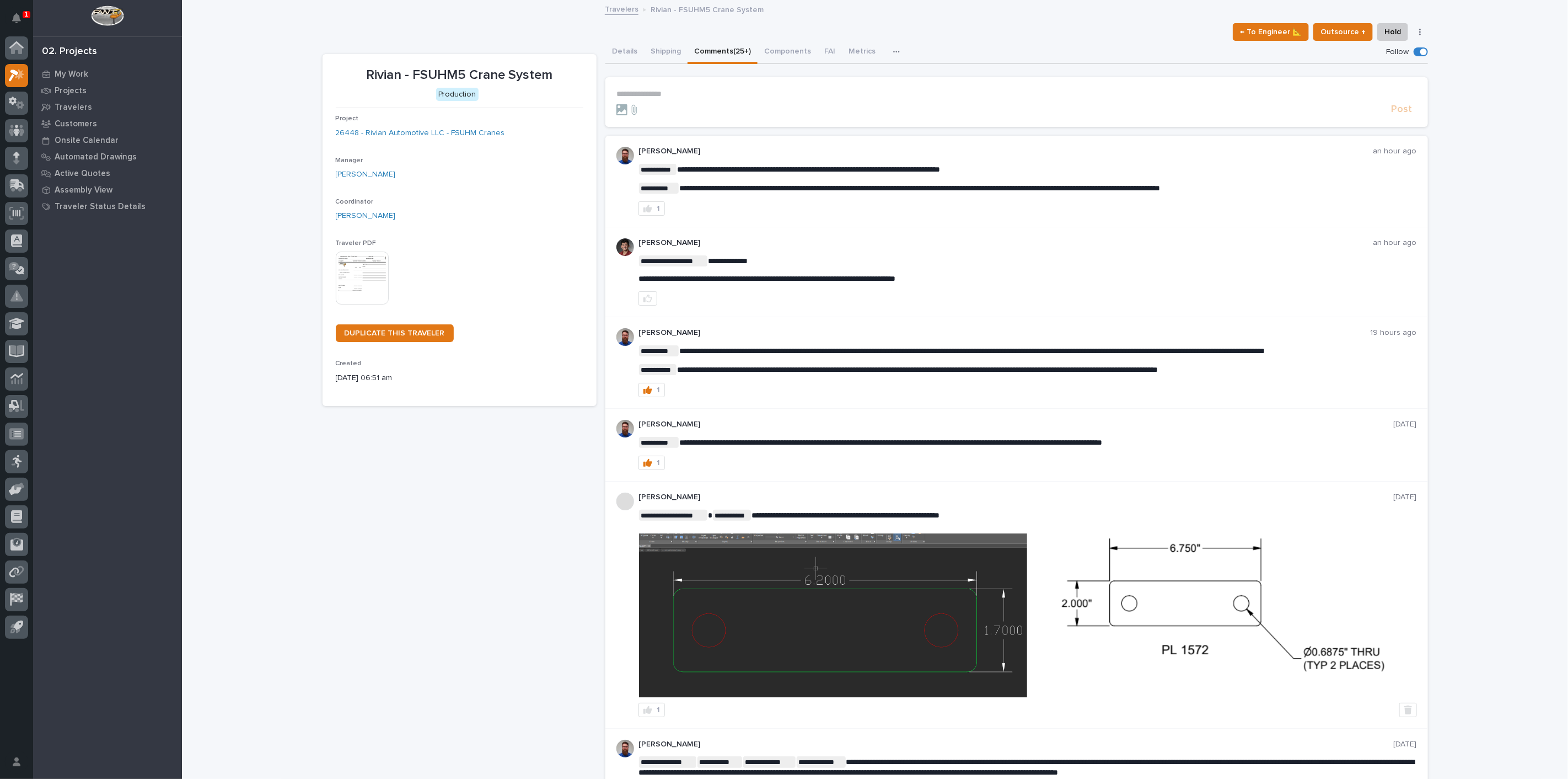
drag, startPoint x: 816, startPoint y: 520, endPoint x: 830, endPoint y: 596, distance: 77.3
click at [830, 596] on img at bounding box center [833, 615] width 388 height 164
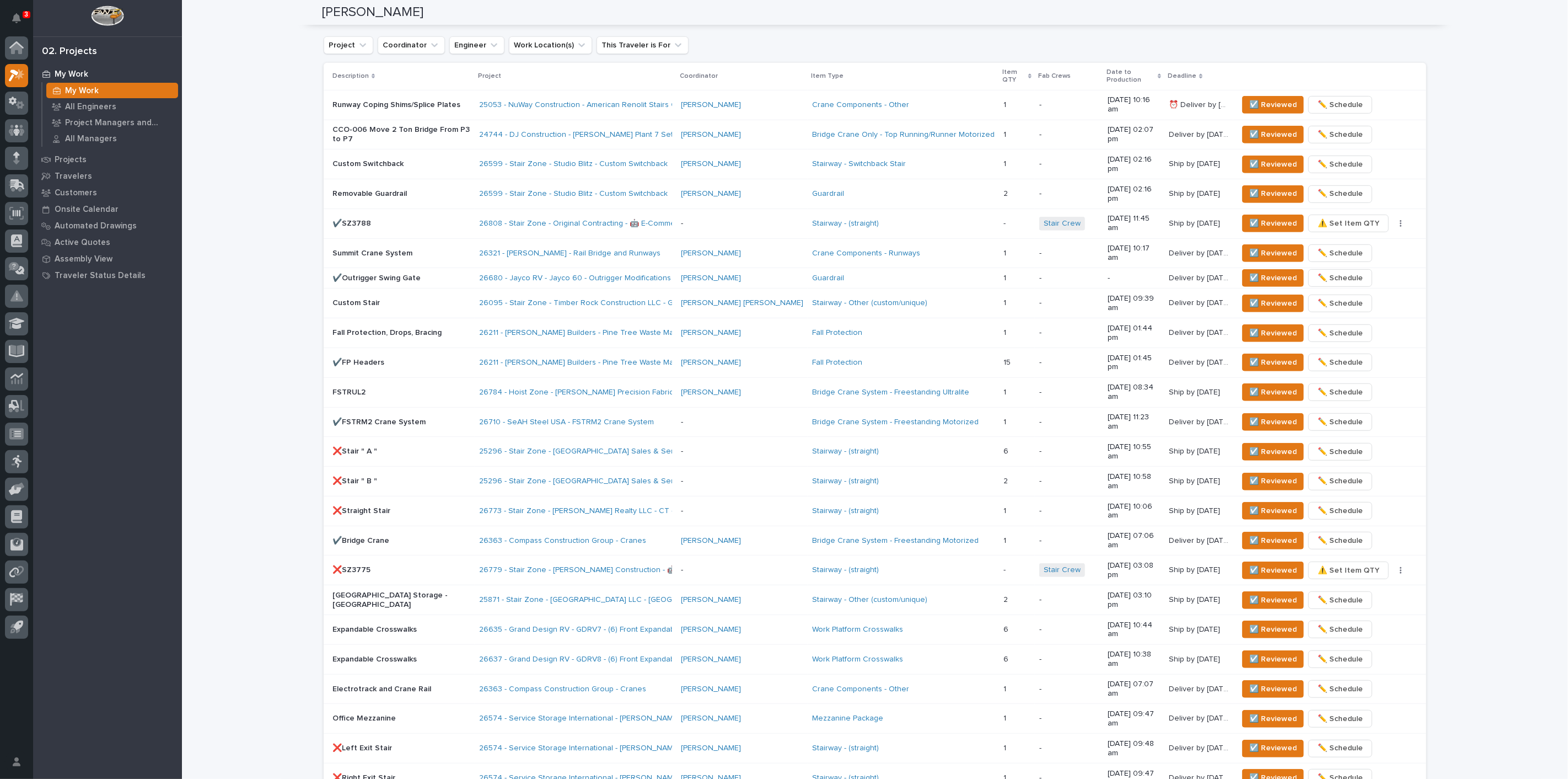
scroll to position [442, 0]
